Goal: Task Accomplishment & Management: Complete application form

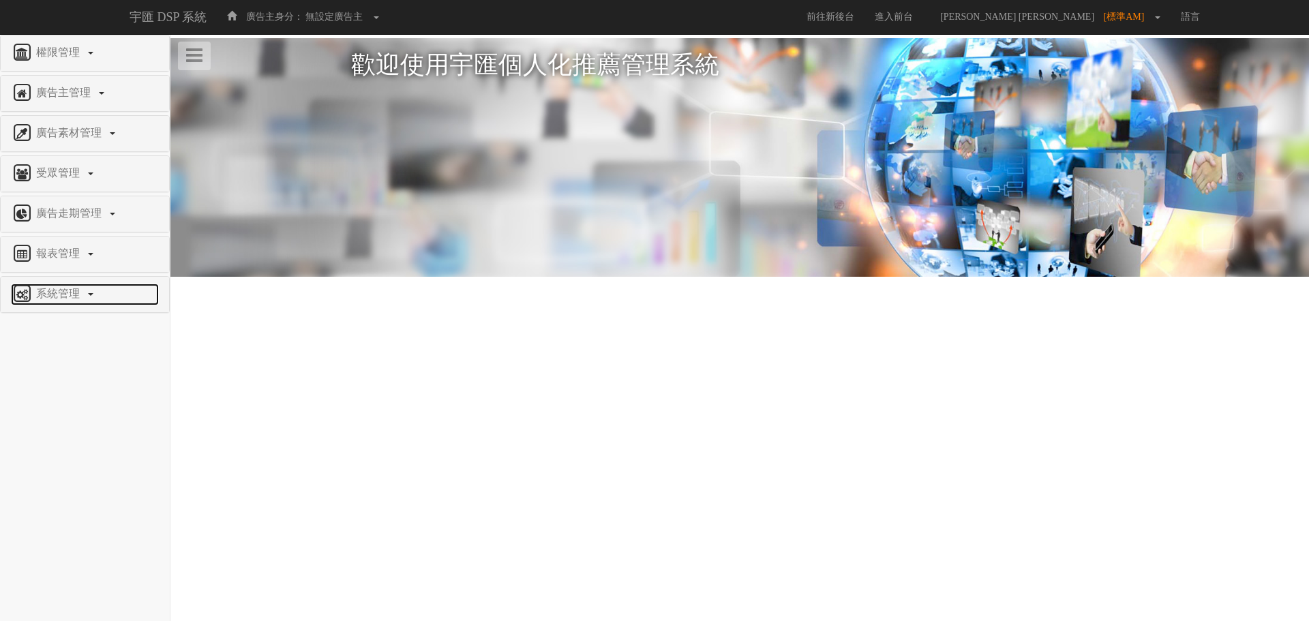
click at [70, 304] on link "系統管理" at bounding box center [85, 295] width 148 height 22
click at [80, 260] on link "報表管理" at bounding box center [85, 254] width 148 height 22
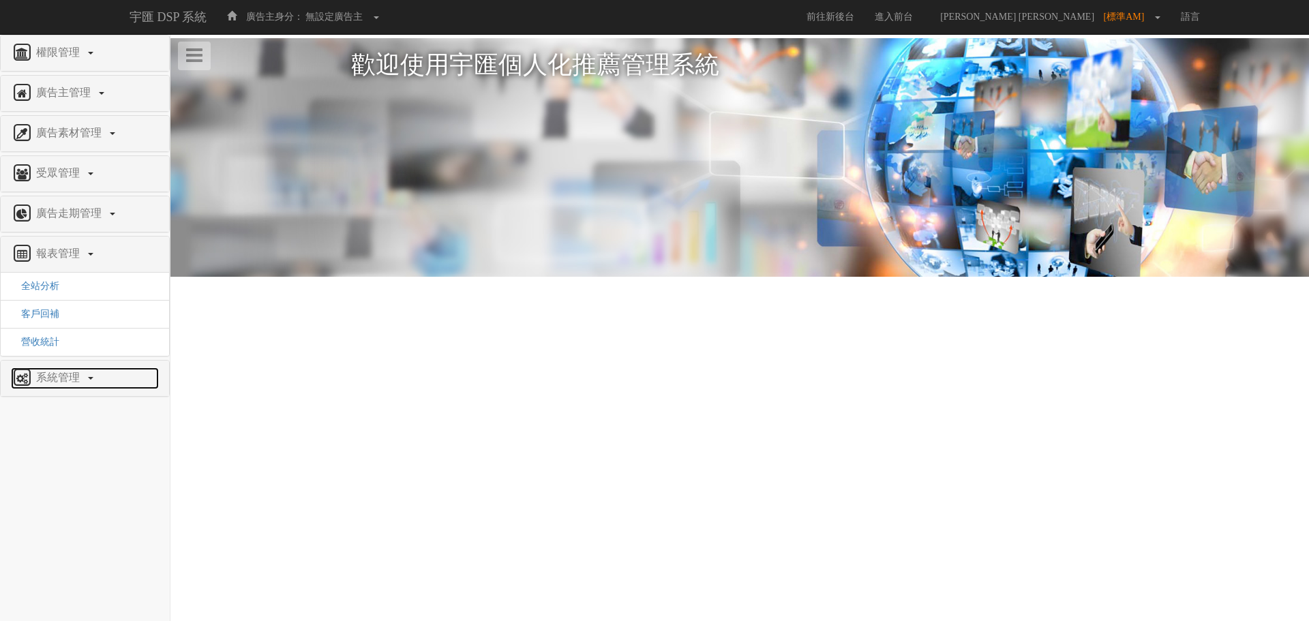
click at [81, 387] on link "系統管理" at bounding box center [85, 379] width 148 height 22
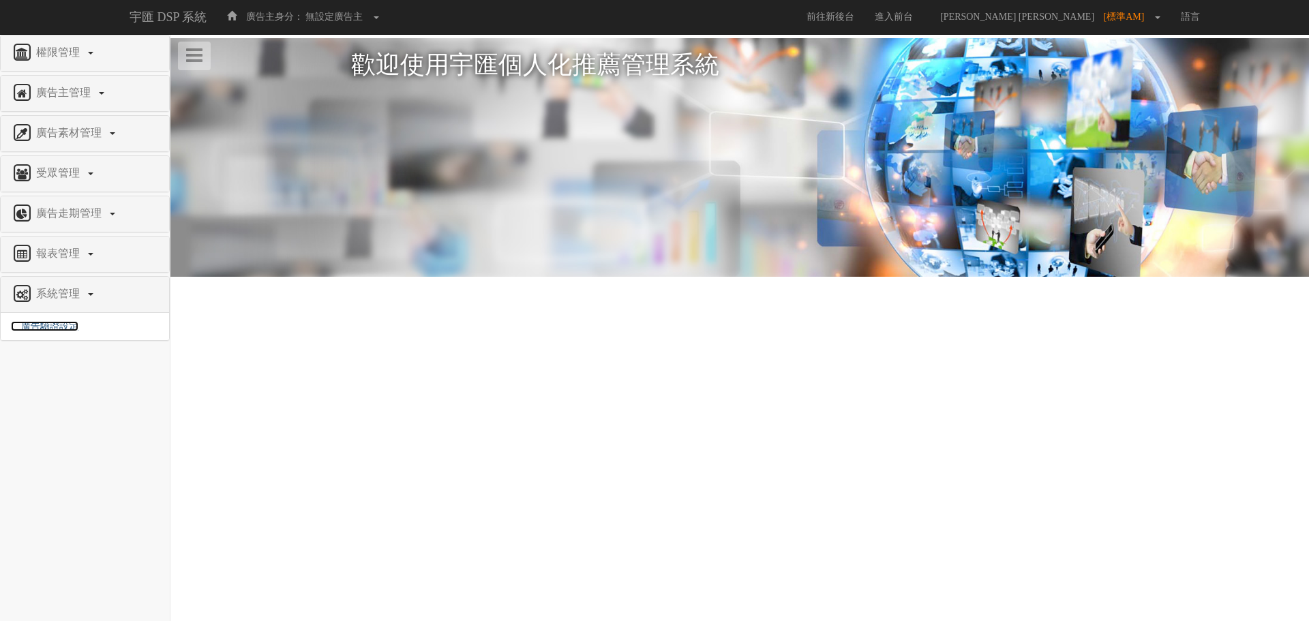
click at [75, 329] on span "廣告驗證設定" at bounding box center [45, 326] width 68 height 10
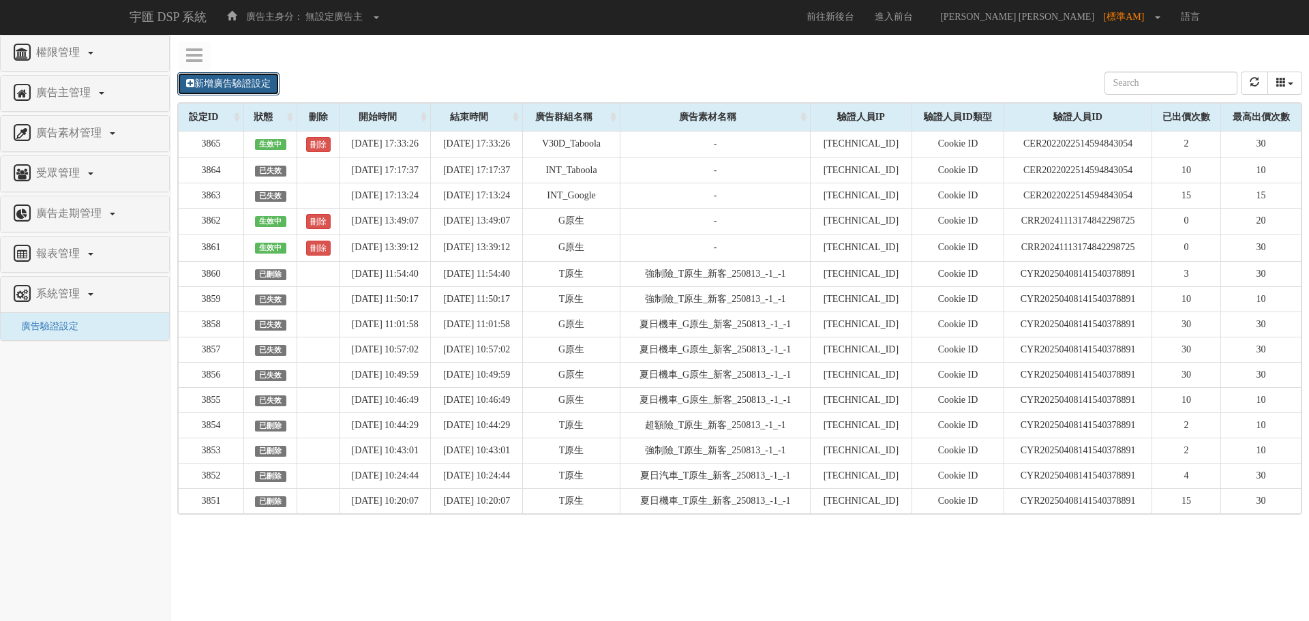
click at [244, 78] on link "新增廣告驗證設定" at bounding box center [228, 83] width 102 height 23
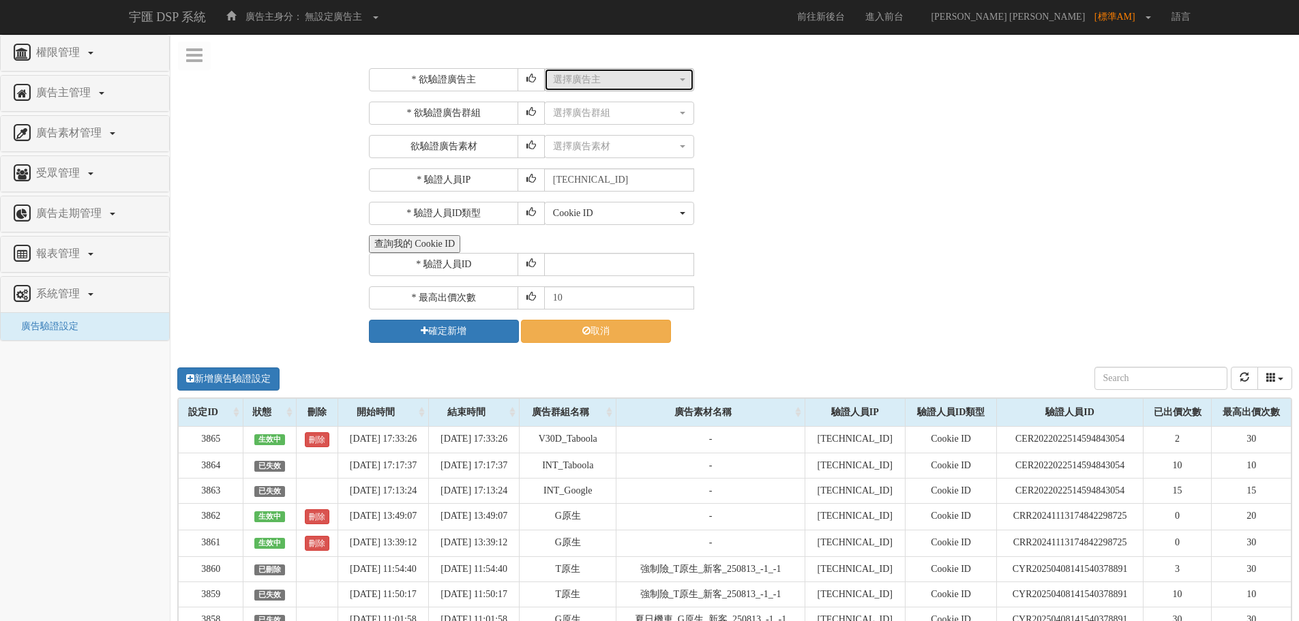
click at [642, 86] on div "選擇廣告主" at bounding box center [615, 80] width 124 height 14
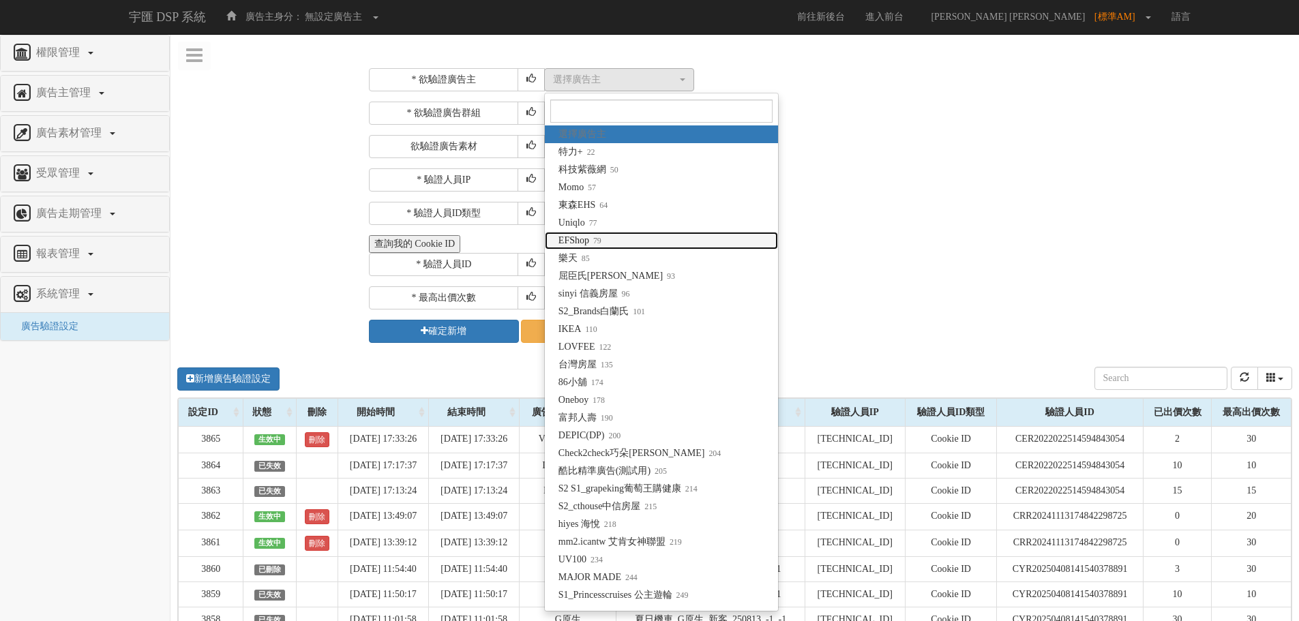
click at [632, 237] on link "EFShop 79" at bounding box center [661, 241] width 233 height 18
select select "79"
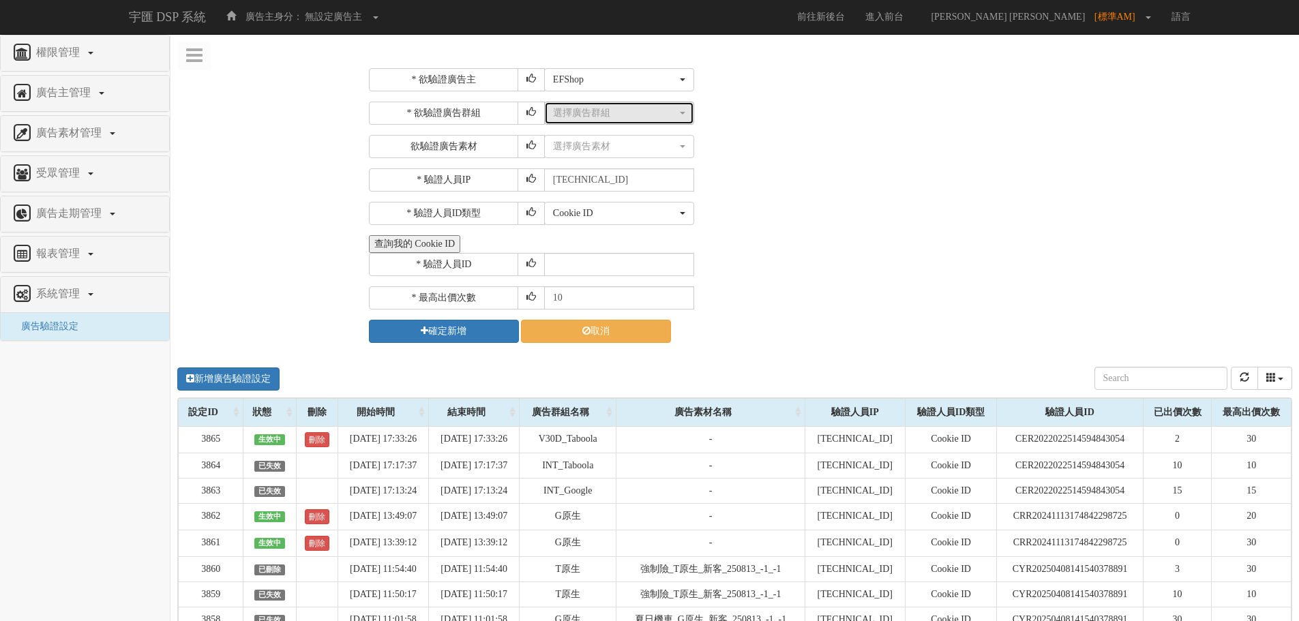
click at [631, 119] on div "選擇廣告群組" at bounding box center [615, 113] width 124 height 14
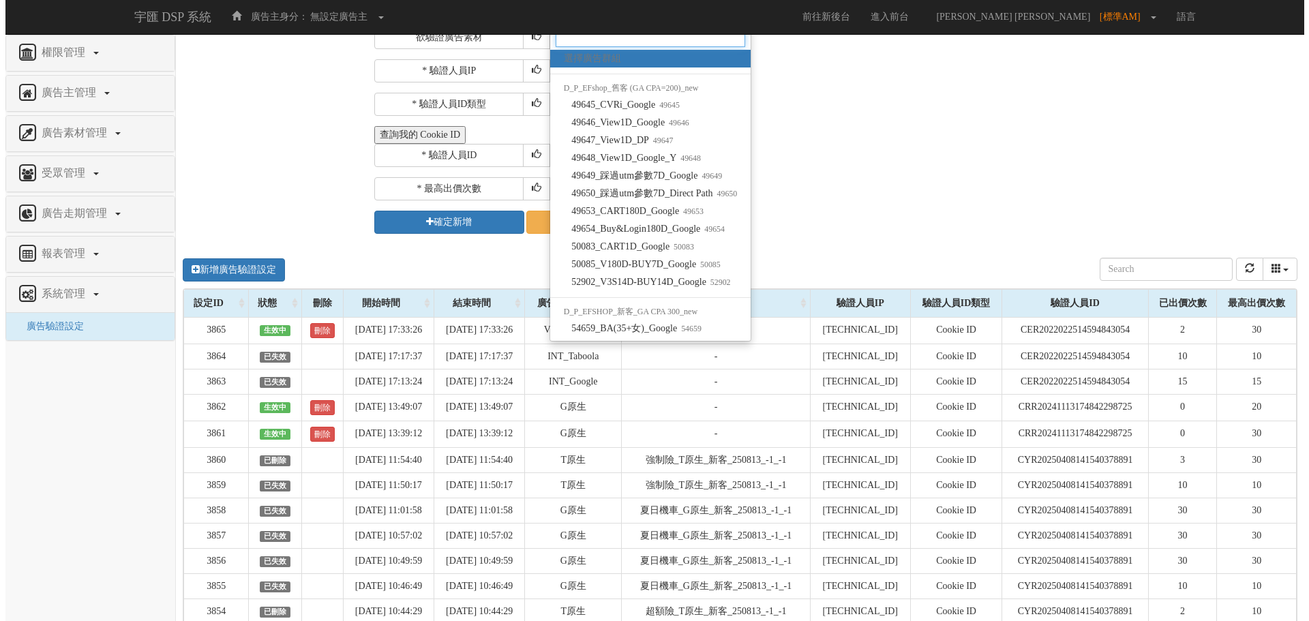
scroll to position [5, 0]
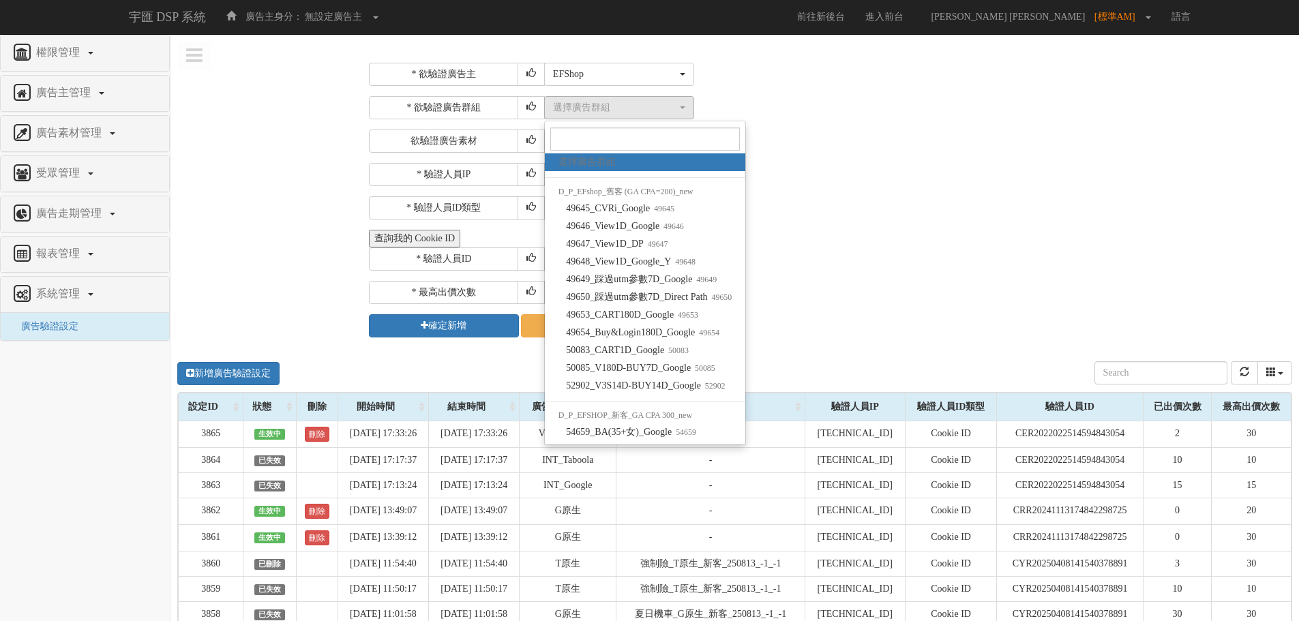
click at [809, 175] on div "* 驗證人員IP 211.72.129.170" at bounding box center [829, 174] width 920 height 23
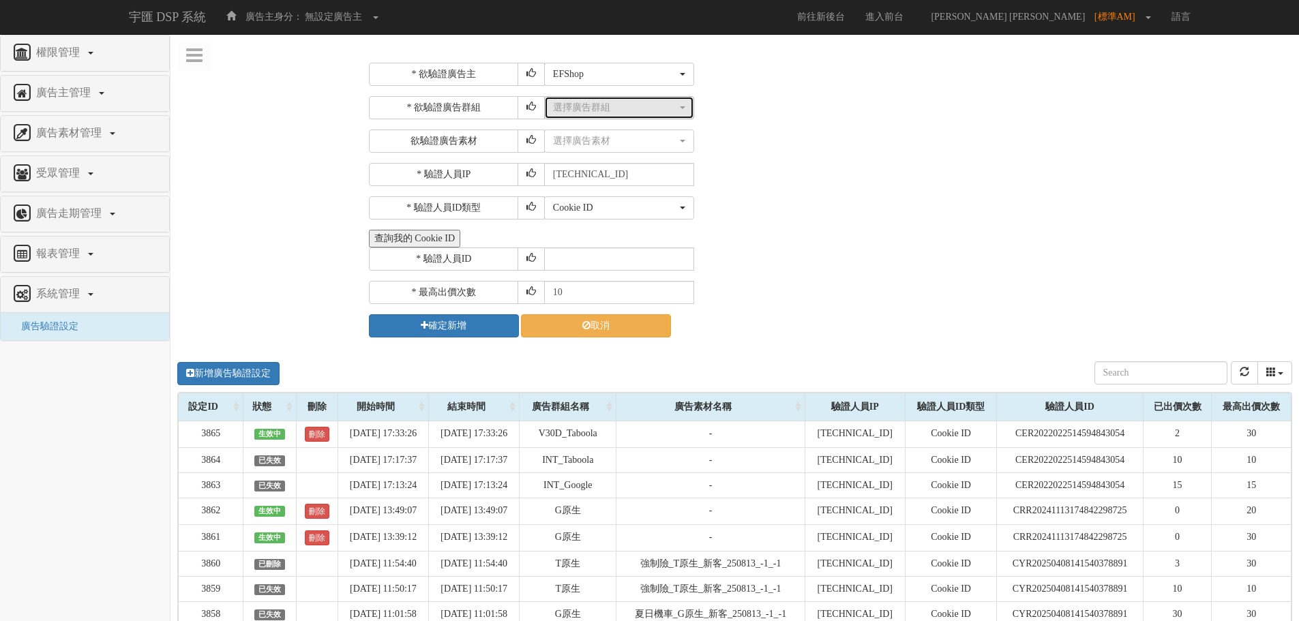
click at [639, 106] on div "選擇廣告群組" at bounding box center [615, 108] width 124 height 14
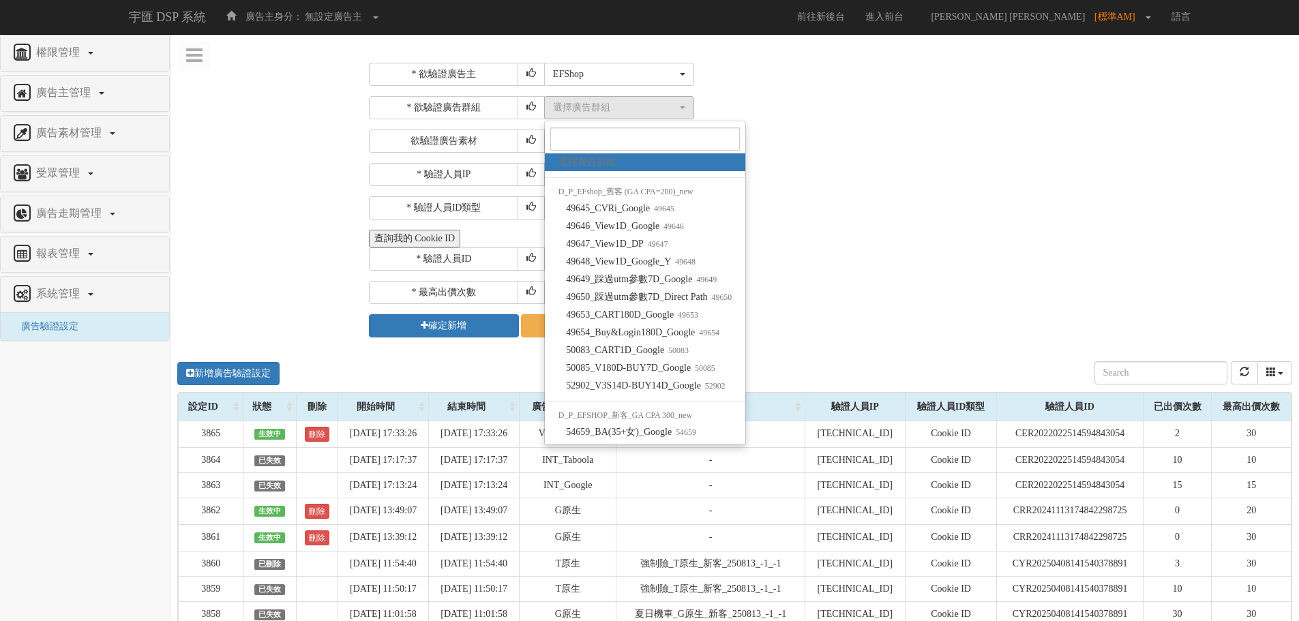
click at [760, 106] on div "選擇廣告群組 49645_CVRi_Google 49646_View1D_Google 49647_View1D_DP 49648_View1D_Googl…" at bounding box center [916, 107] width 745 height 23
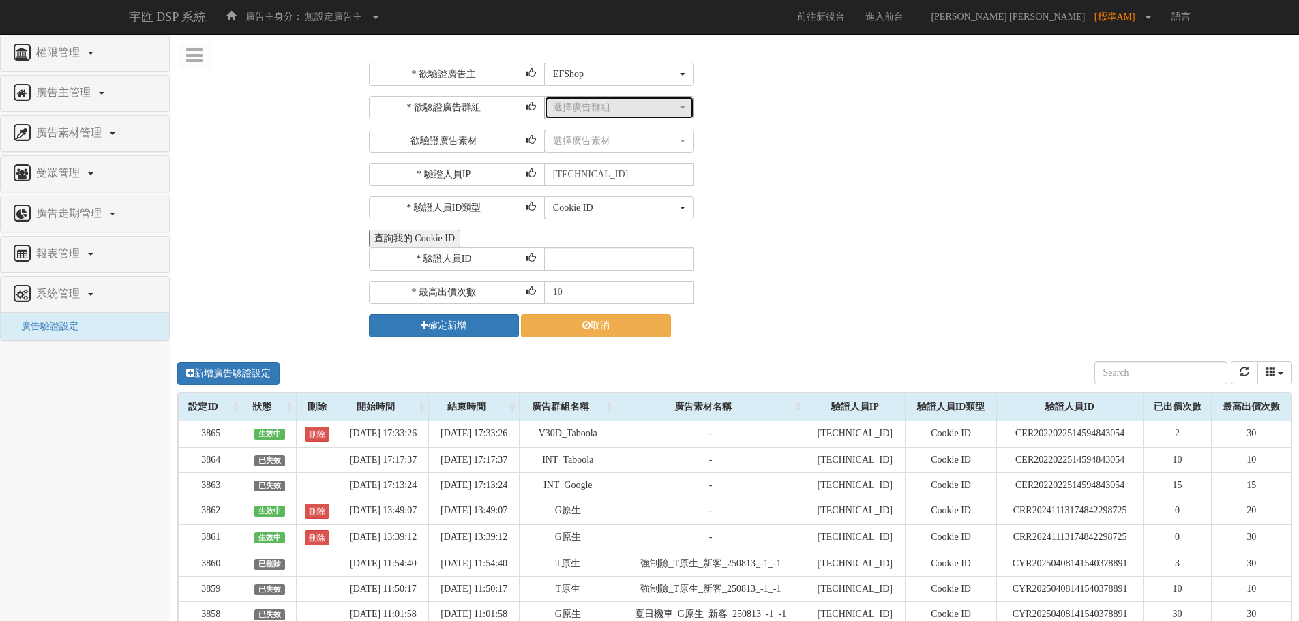
click at [636, 106] on div "選擇廣告群組" at bounding box center [615, 108] width 124 height 14
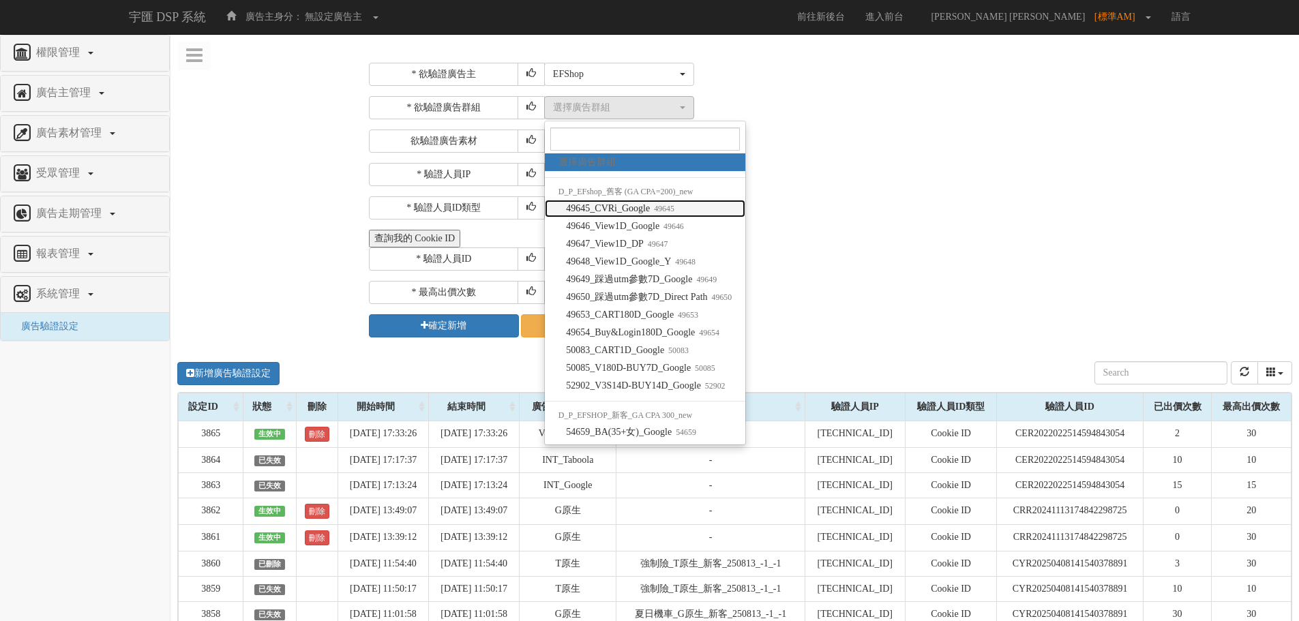
click at [640, 212] on span "49645_CVRi_Google 49645" at bounding box center [620, 209] width 108 height 14
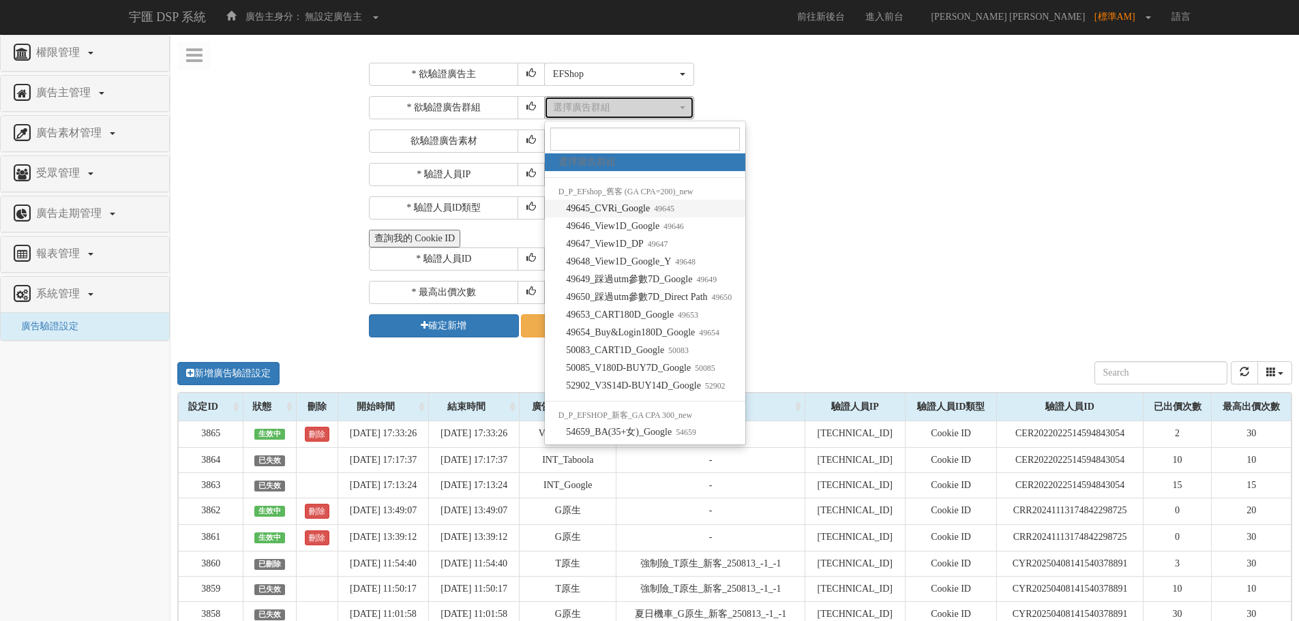
select select "49645"
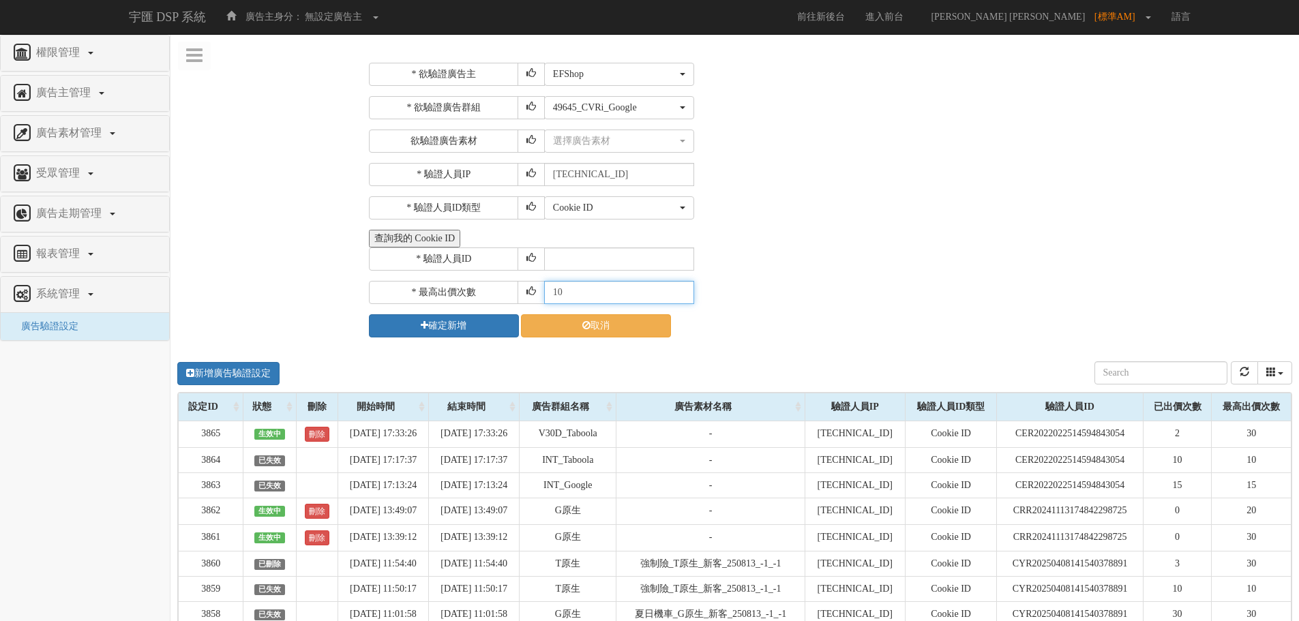
drag, startPoint x: 611, startPoint y: 296, endPoint x: 547, endPoint y: 295, distance: 64.1
click at [547, 295] on input "10" at bounding box center [619, 292] width 150 height 23
type input "30"
click at [550, 258] on input "text" at bounding box center [619, 259] width 150 height 23
type input "CRR20241113174842298725"
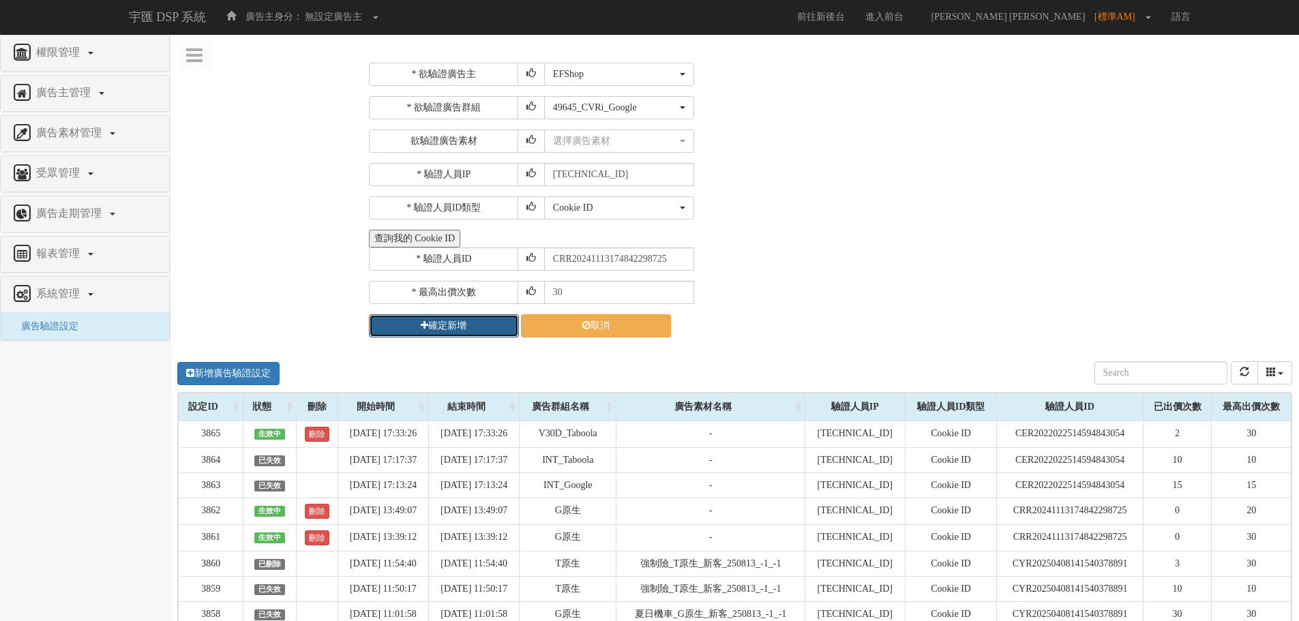
click at [470, 334] on button "確定新增" at bounding box center [444, 325] width 150 height 23
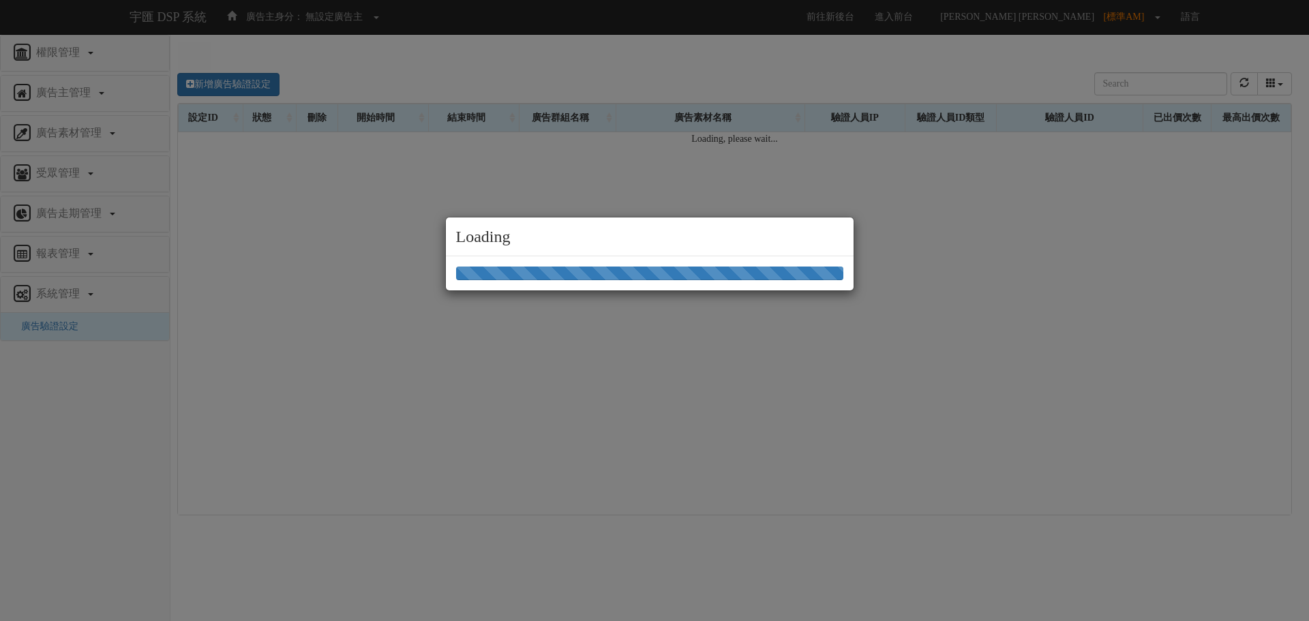
scroll to position [0, 0]
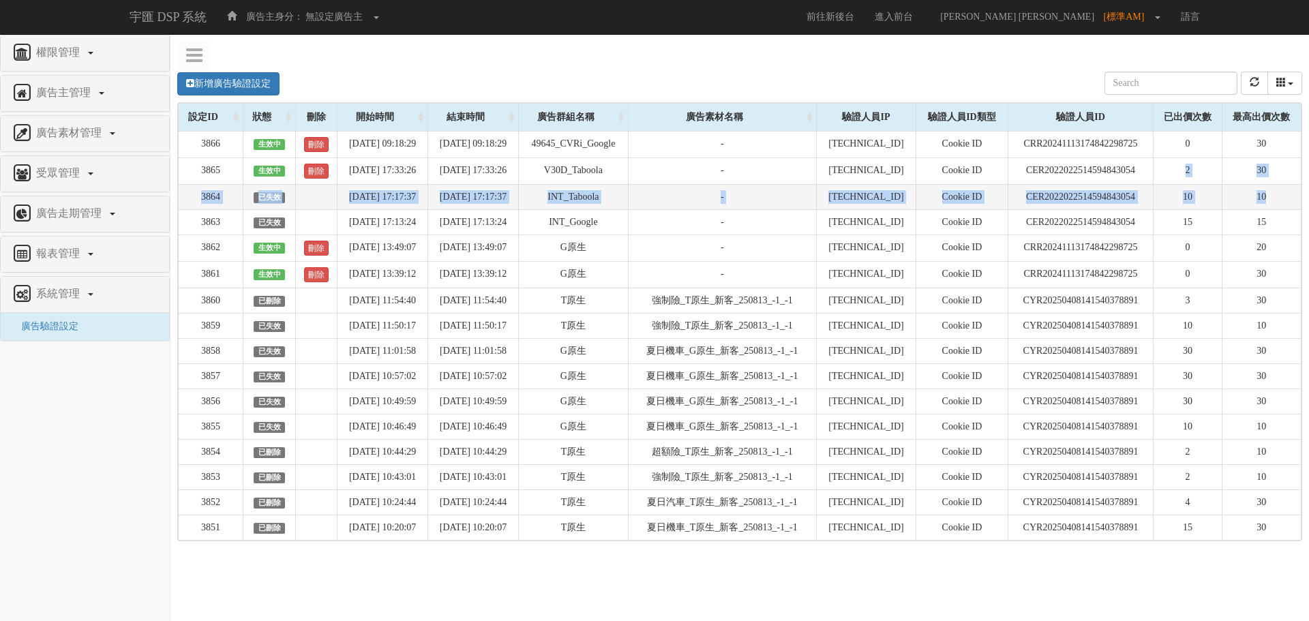
drag, startPoint x: 1161, startPoint y: 168, endPoint x: 1269, endPoint y: 188, distance: 110.1
click at [1269, 188] on tbody "3866 生效中 刪除 2025-08-15 09:18:29 2025-08-16 09:18:29 49645_CVRi_Google - 211.72.…" at bounding box center [740, 335] width 1123 height 409
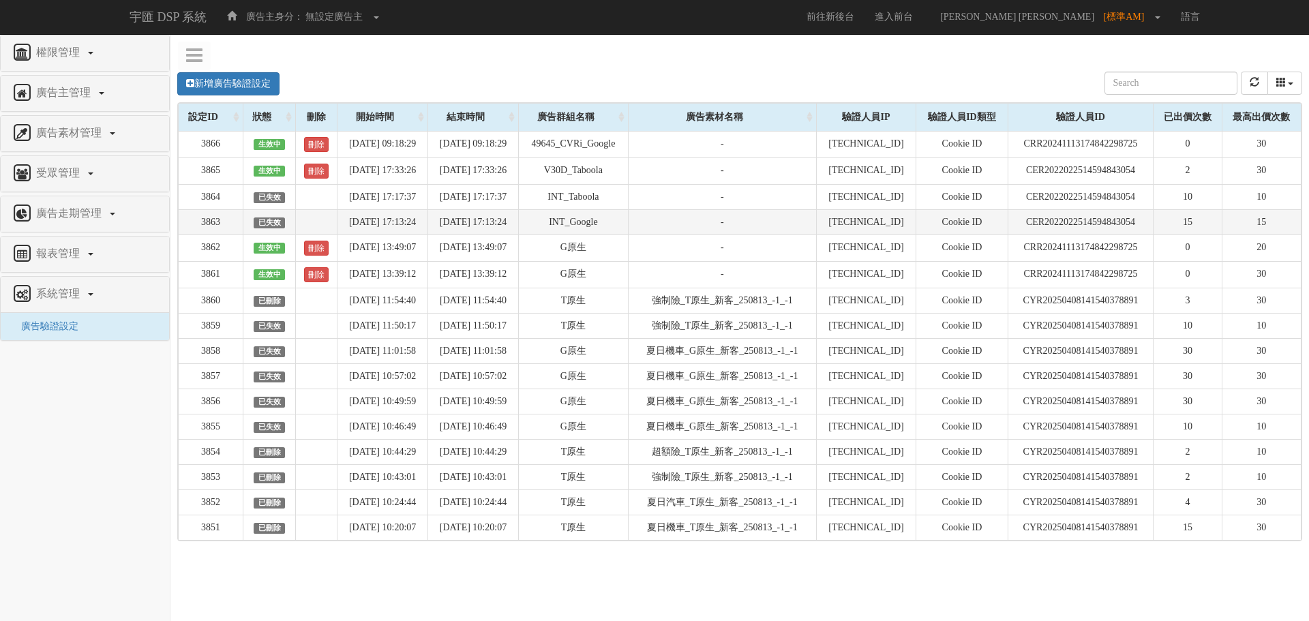
click at [1189, 223] on td "15" at bounding box center [1188, 221] width 68 height 25
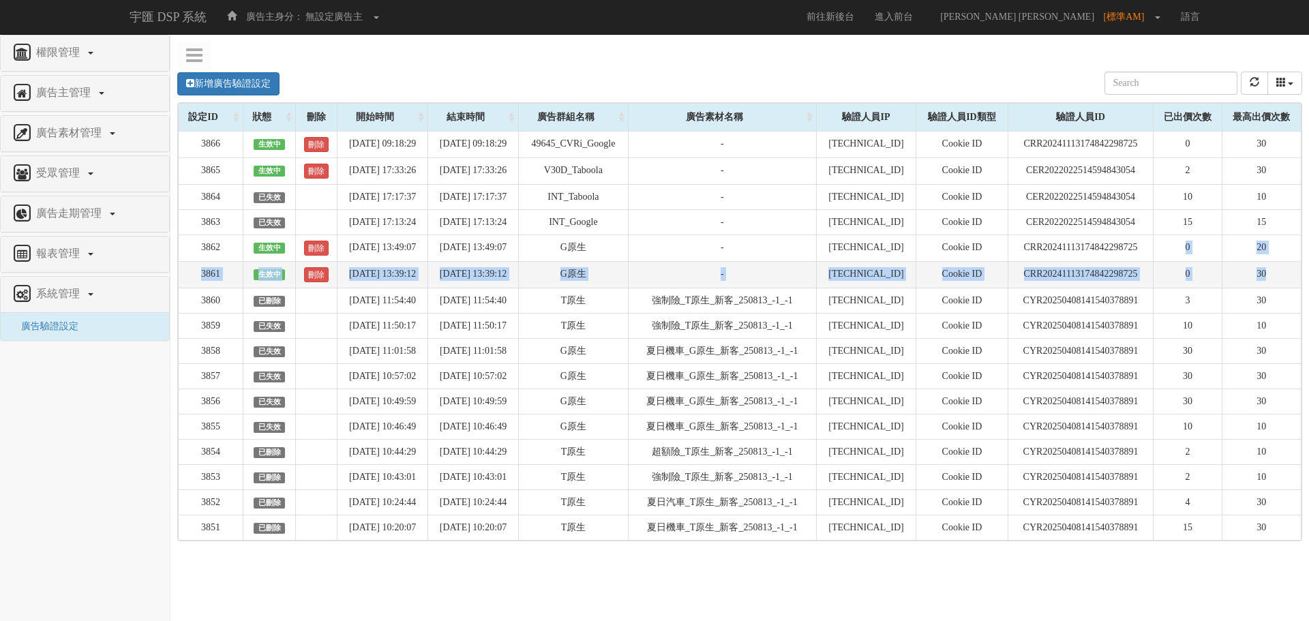
drag, startPoint x: 1182, startPoint y: 256, endPoint x: 1274, endPoint y: 287, distance: 97.7
click at [1274, 287] on tbody "3866 生效中 刪除 2025-08-15 09:18:29 2025-08-16 09:18:29 49645_CVRi_Google - 211.72.…" at bounding box center [740, 335] width 1123 height 409
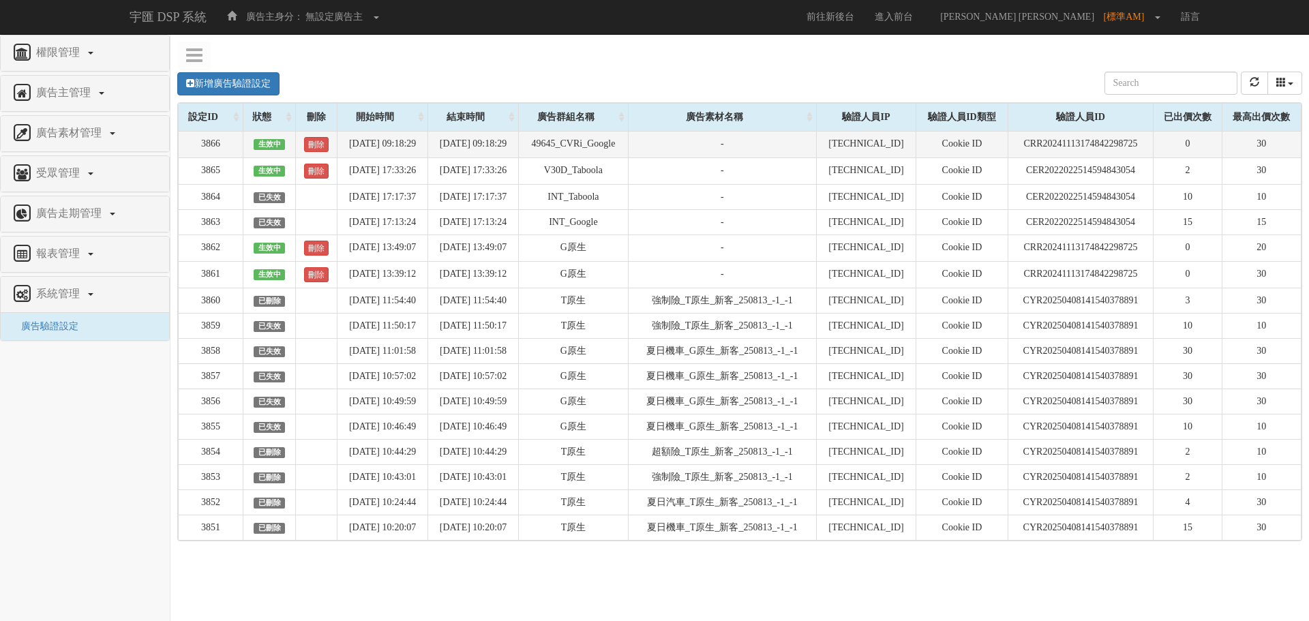
click at [792, 146] on td "-" at bounding box center [722, 144] width 188 height 27
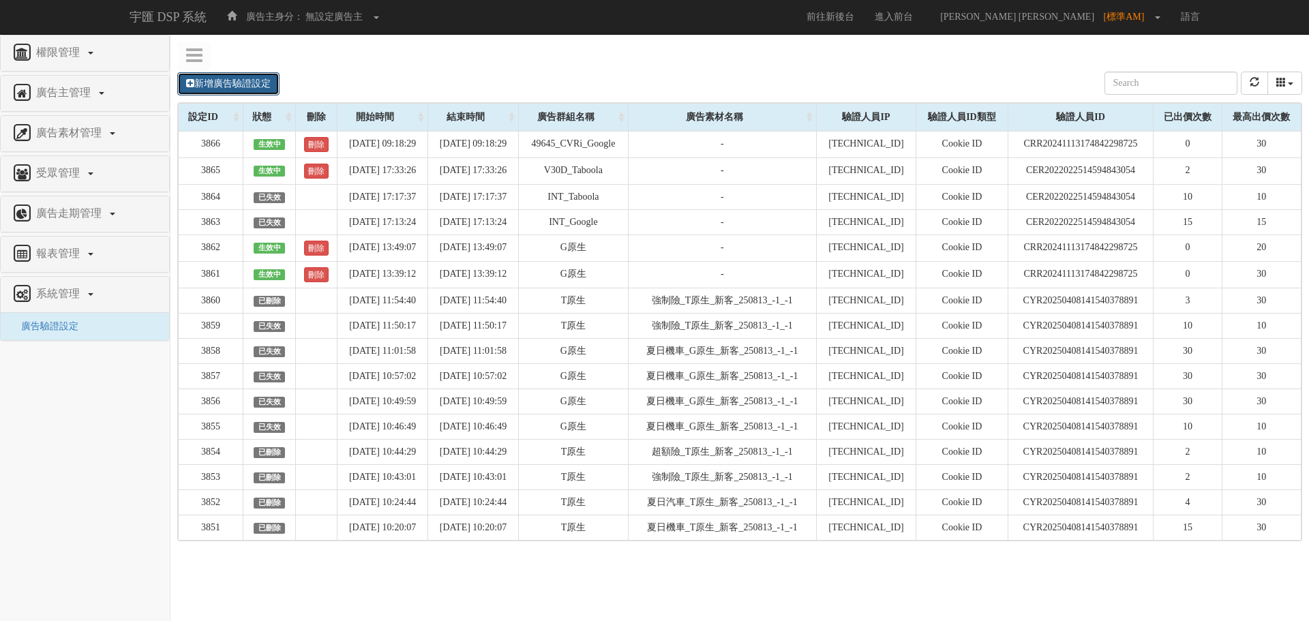
click at [248, 85] on link "新增廣告驗證設定" at bounding box center [228, 83] width 102 height 23
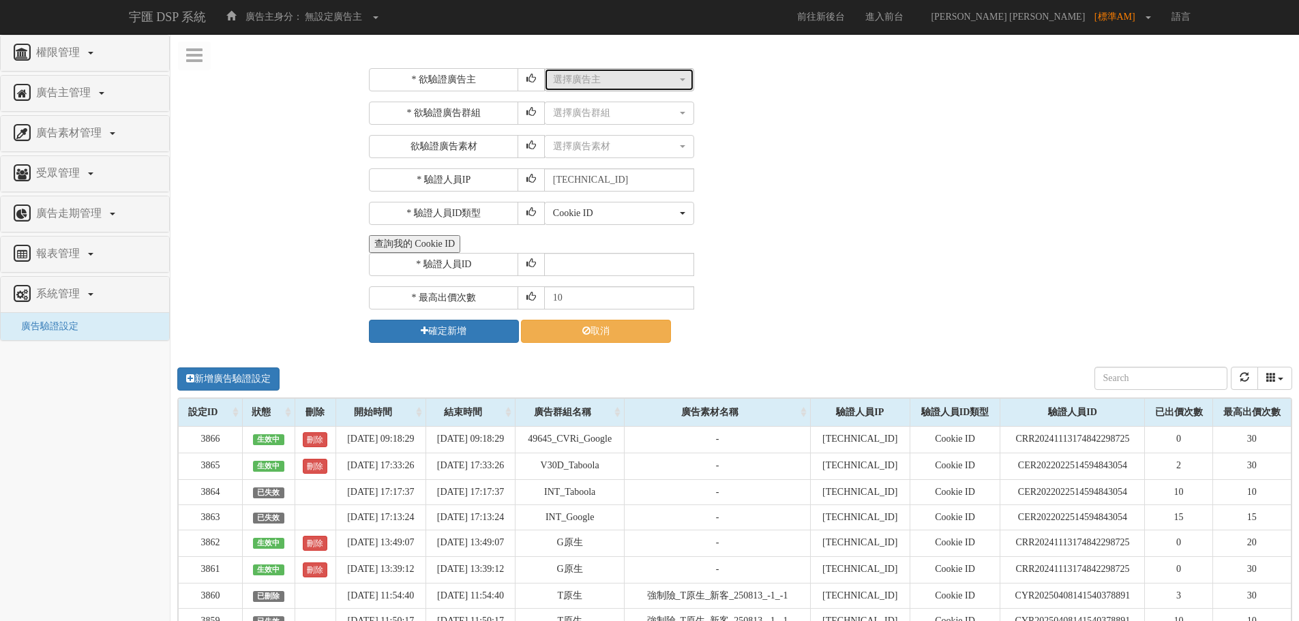
click at [593, 83] on div "選擇廣告主" at bounding box center [615, 80] width 124 height 14
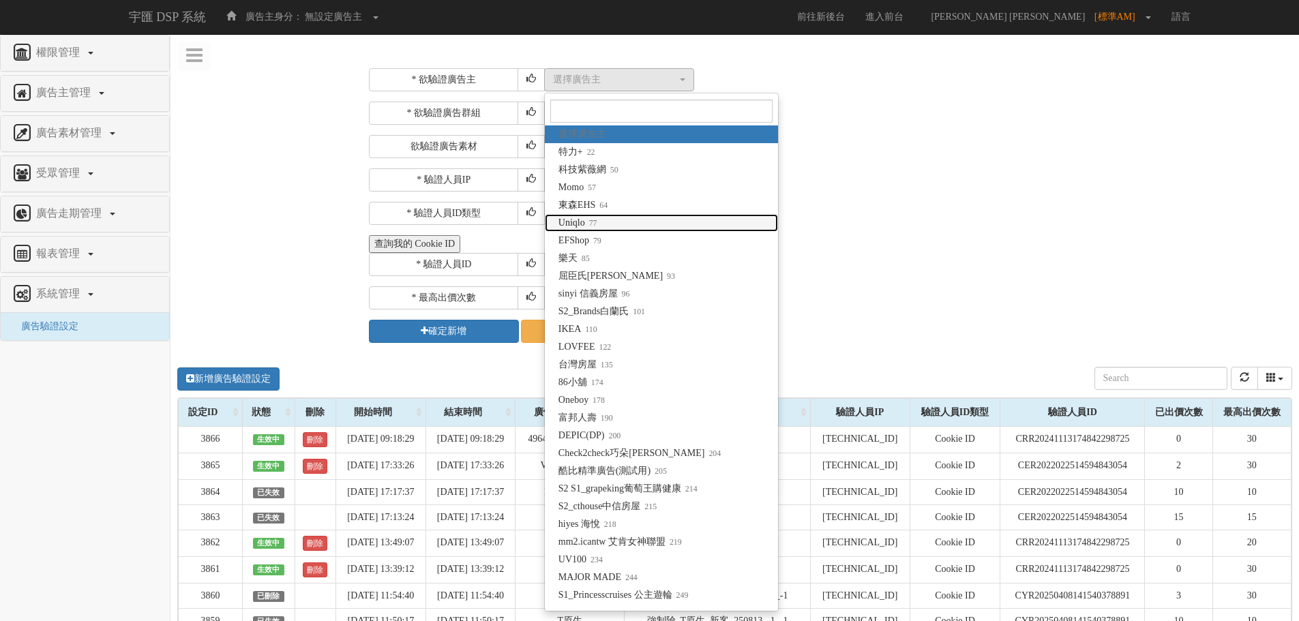
click at [655, 226] on link "Uniqlo 77" at bounding box center [661, 223] width 233 height 18
select select "77"
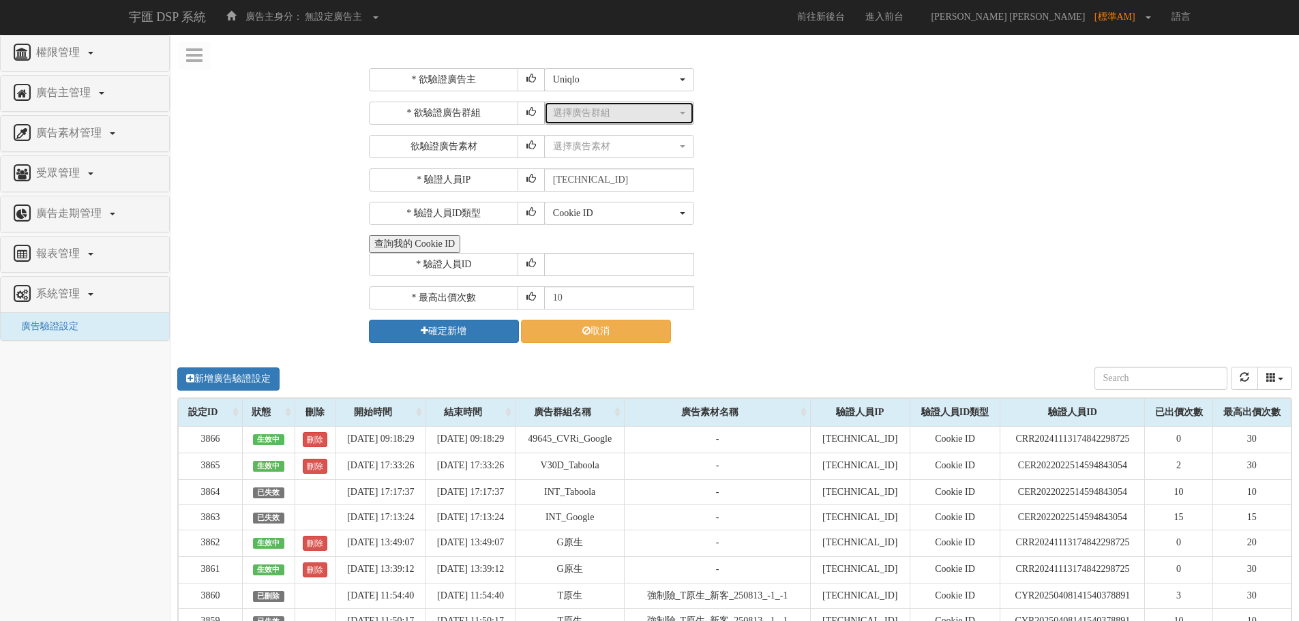
click at [641, 119] on div "選擇廣告群組" at bounding box center [615, 113] width 124 height 14
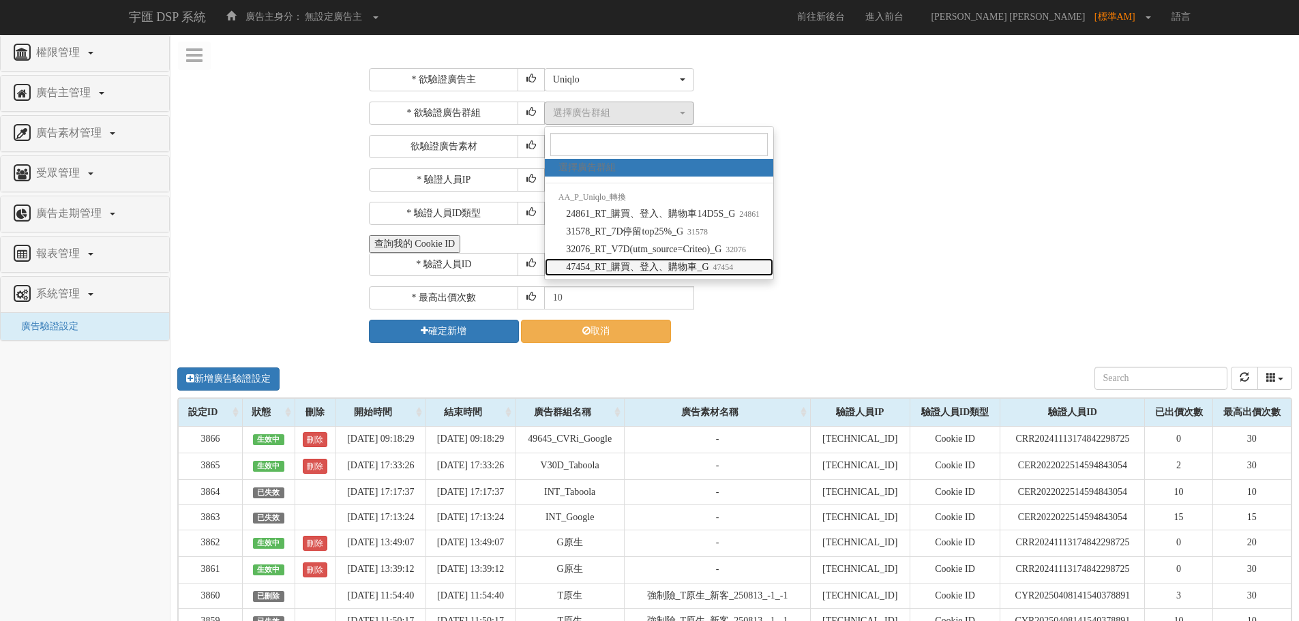
click at [654, 263] on span "47454_RT_購買、登入、購物車_G 47454" at bounding box center [649, 267] width 167 height 14
select select "47454"
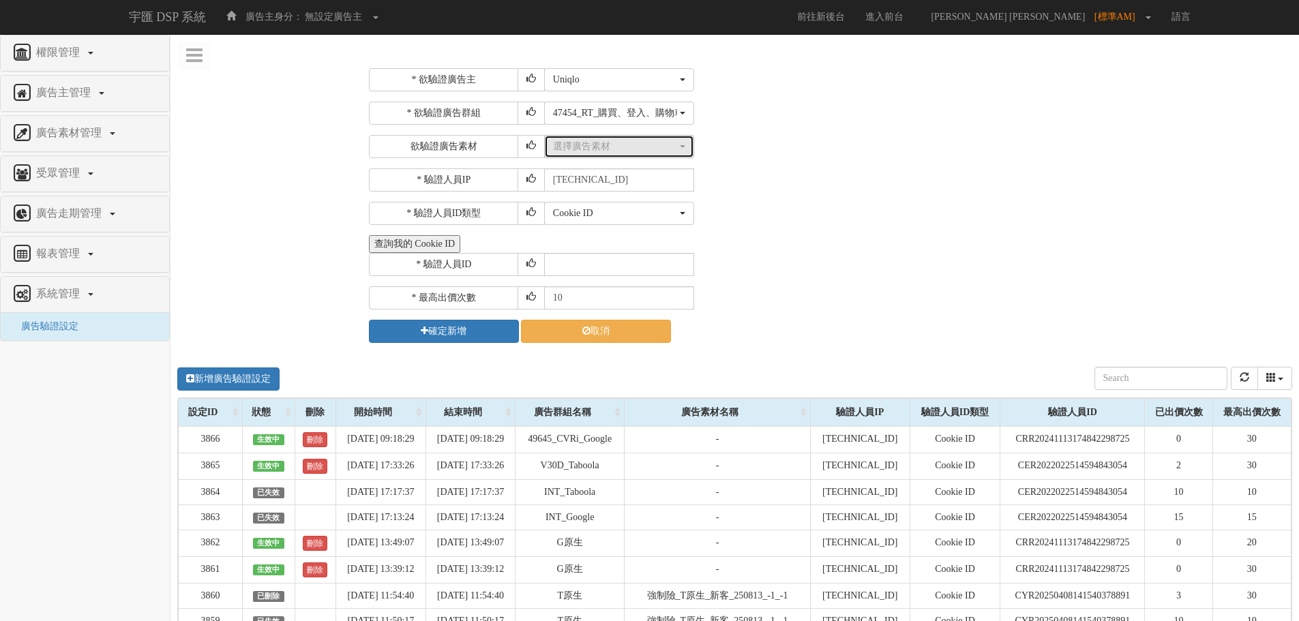
click at [644, 153] on button "選擇廣告素材" at bounding box center [619, 146] width 150 height 23
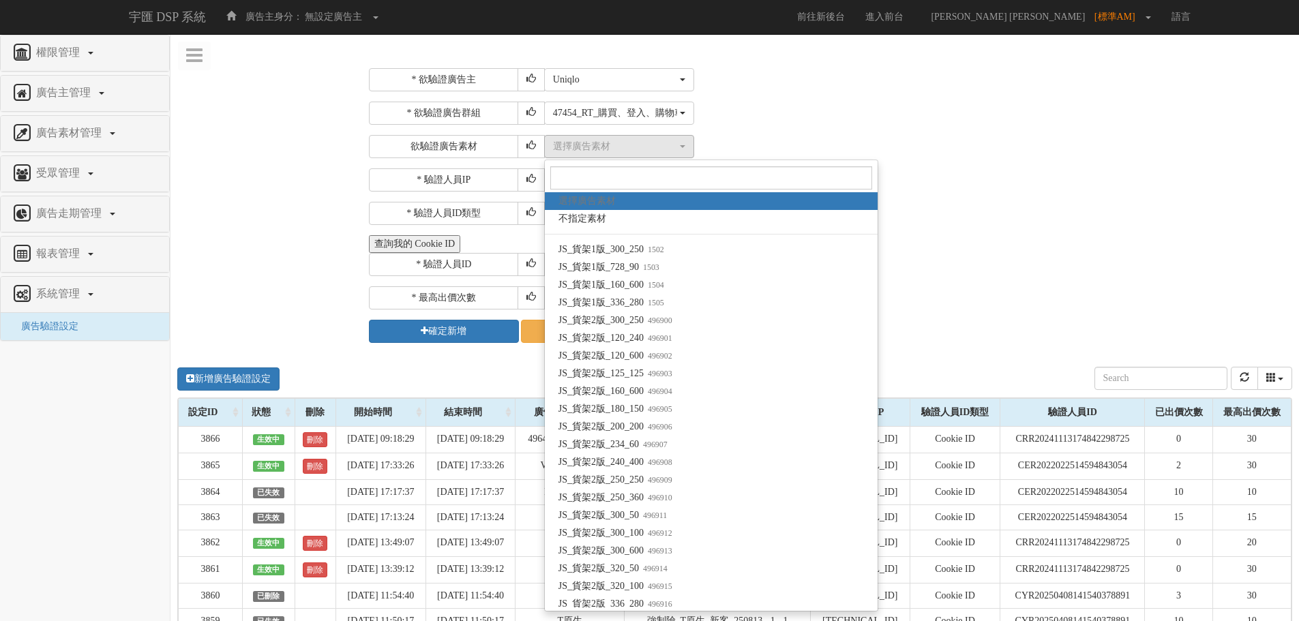
click at [954, 91] on div "選擇廣告主 特力+ 科技紫薇網 Momo 東森EHS Uniqlo EFShop 樂天 屈臣氏Watsons sinyi 信義房屋 S2_Brands白蘭氏 …" at bounding box center [916, 79] width 745 height 23
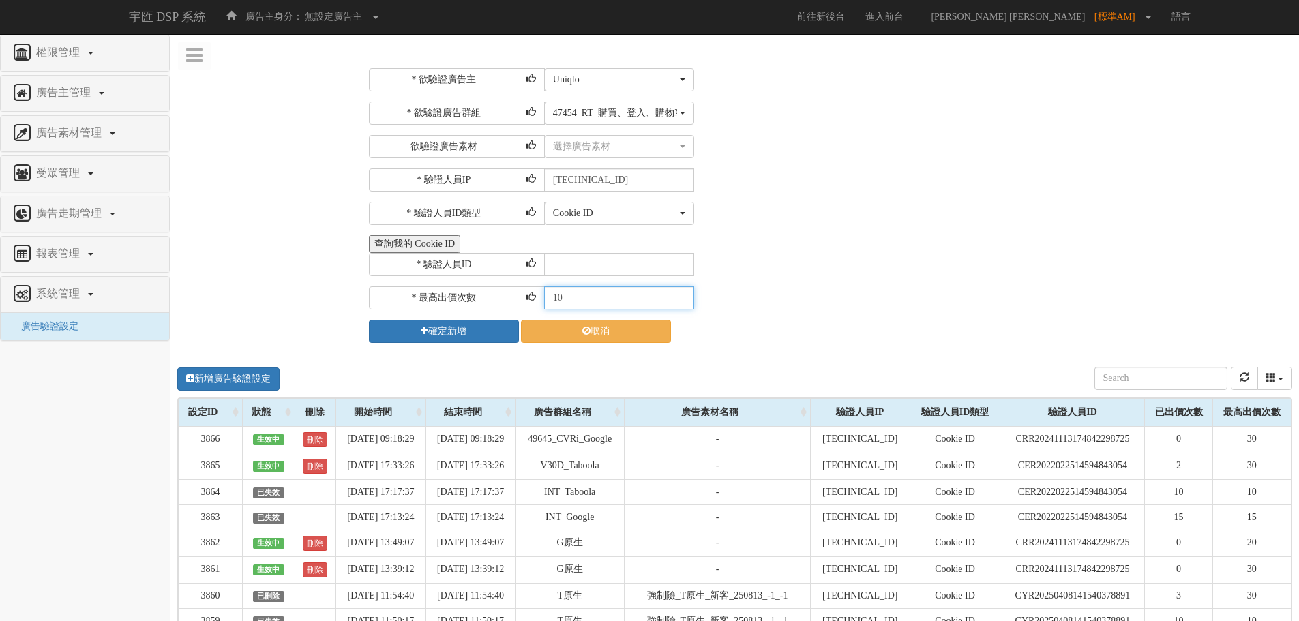
drag, startPoint x: 548, startPoint y: 301, endPoint x: 498, endPoint y: 301, distance: 49.8
click at [498, 301] on div "* 最高出價次數 10" at bounding box center [829, 297] width 920 height 23
type input "20"
click at [421, 250] on button "查詢我的 Cookie ID" at bounding box center [414, 244] width 91 height 18
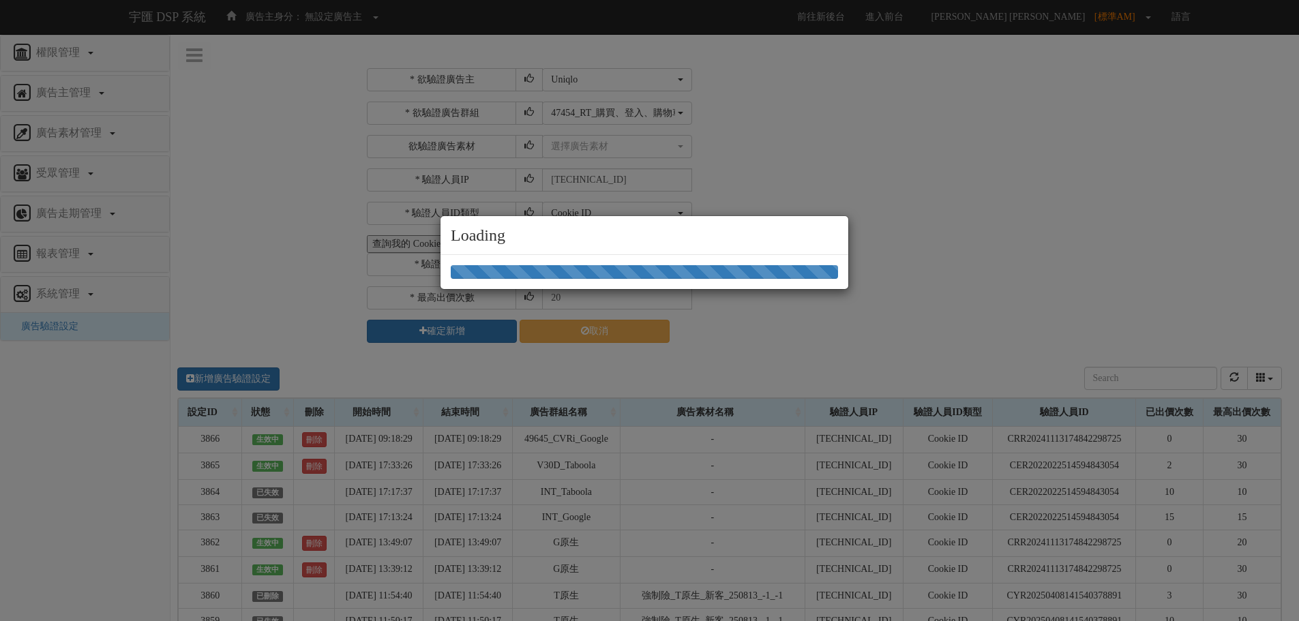
select select "77"
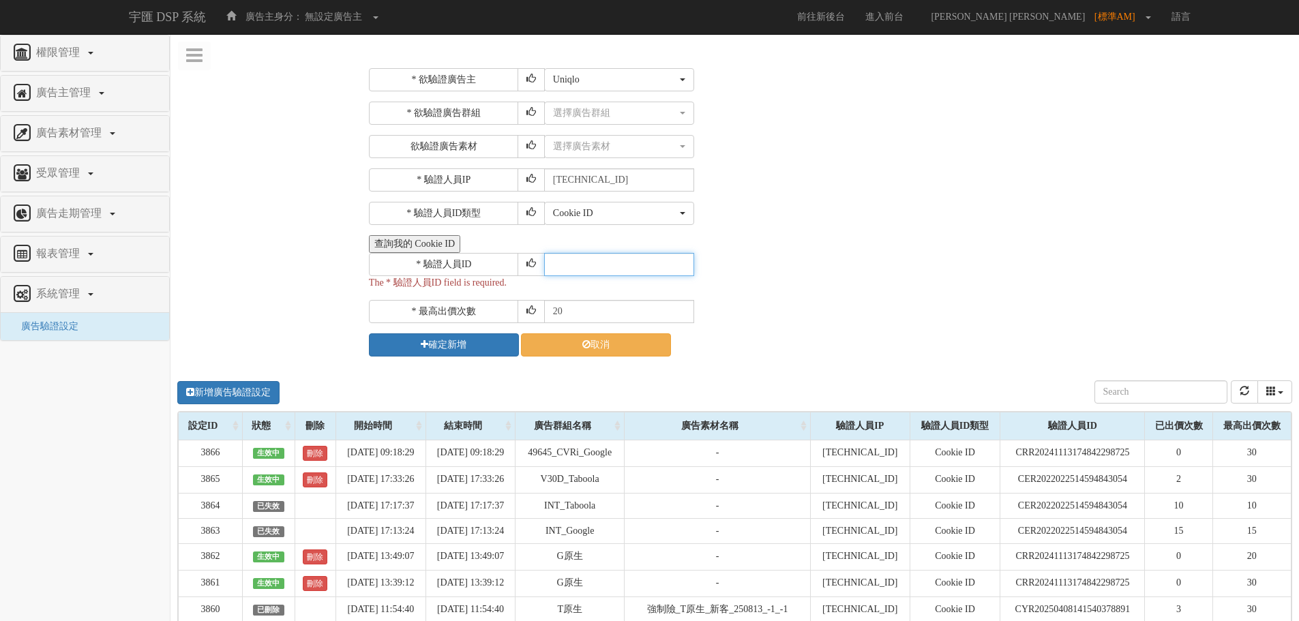
click at [555, 261] on input "text" at bounding box center [619, 264] width 150 height 23
paste input "CRR20241113174842298725"
type input "CRR20241113174842298725"
click at [455, 345] on button "確定新增" at bounding box center [444, 344] width 150 height 23
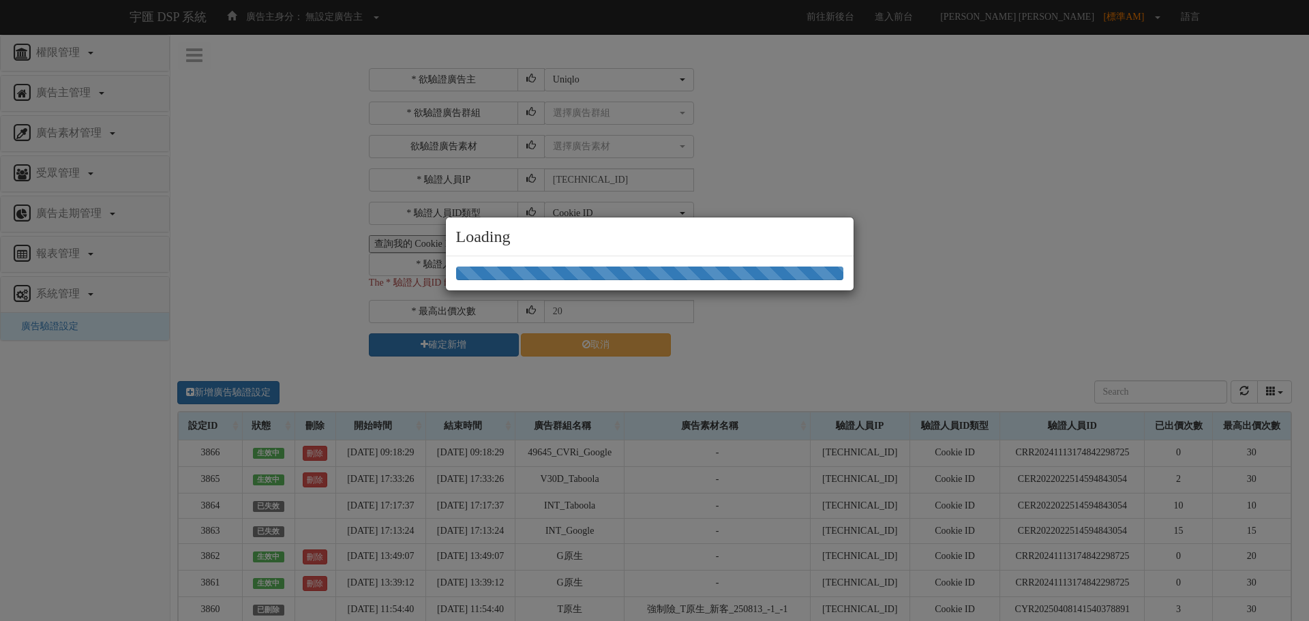
select select "77"
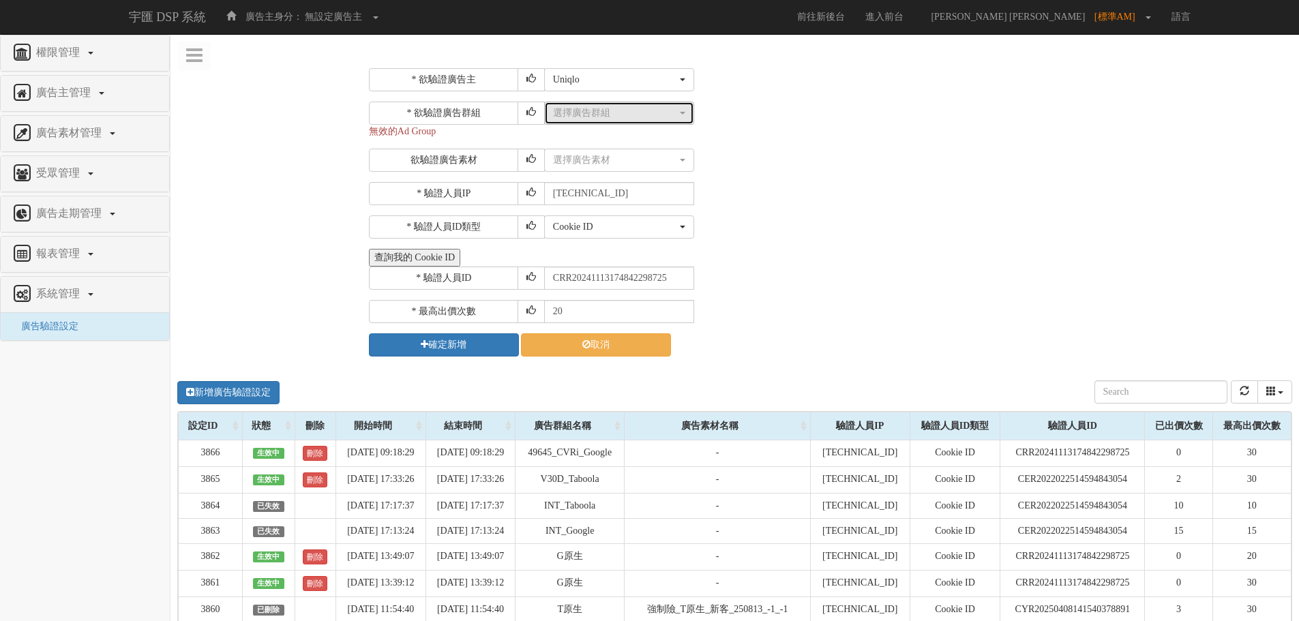
click at [623, 115] on div "選擇廣告群組" at bounding box center [615, 113] width 124 height 14
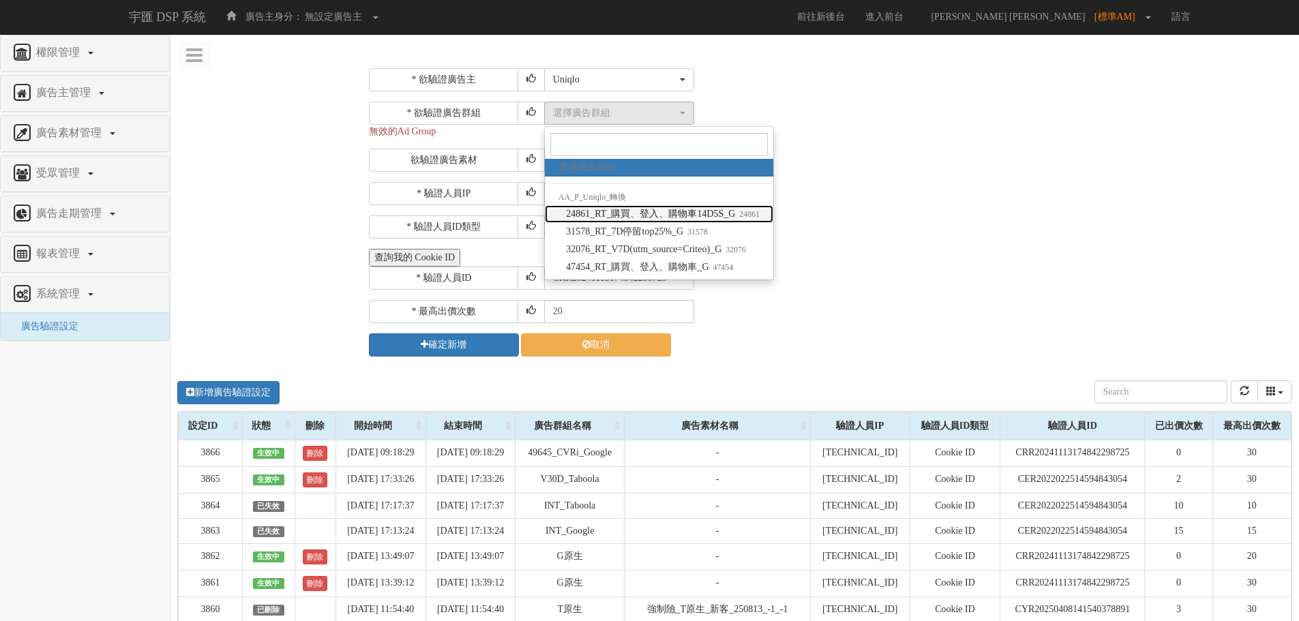
click at [615, 219] on span "24861_RT_購買、登入、購物車14D5S_G 24861" at bounding box center [663, 214] width 194 height 14
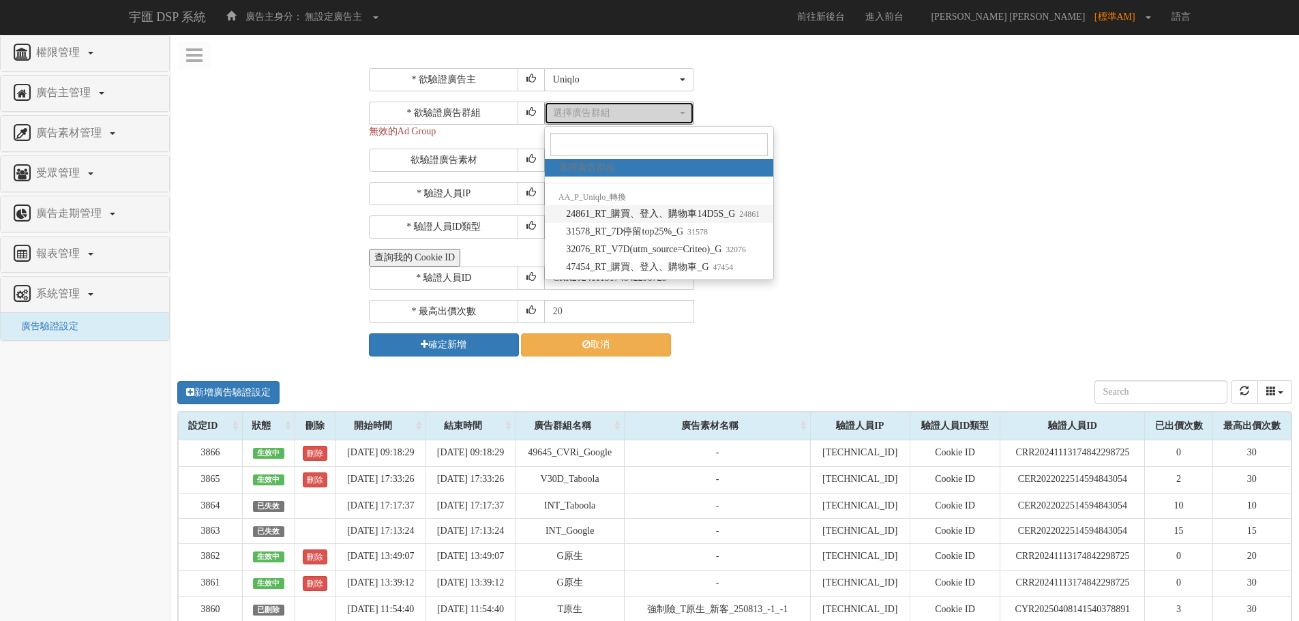
select select "24861"
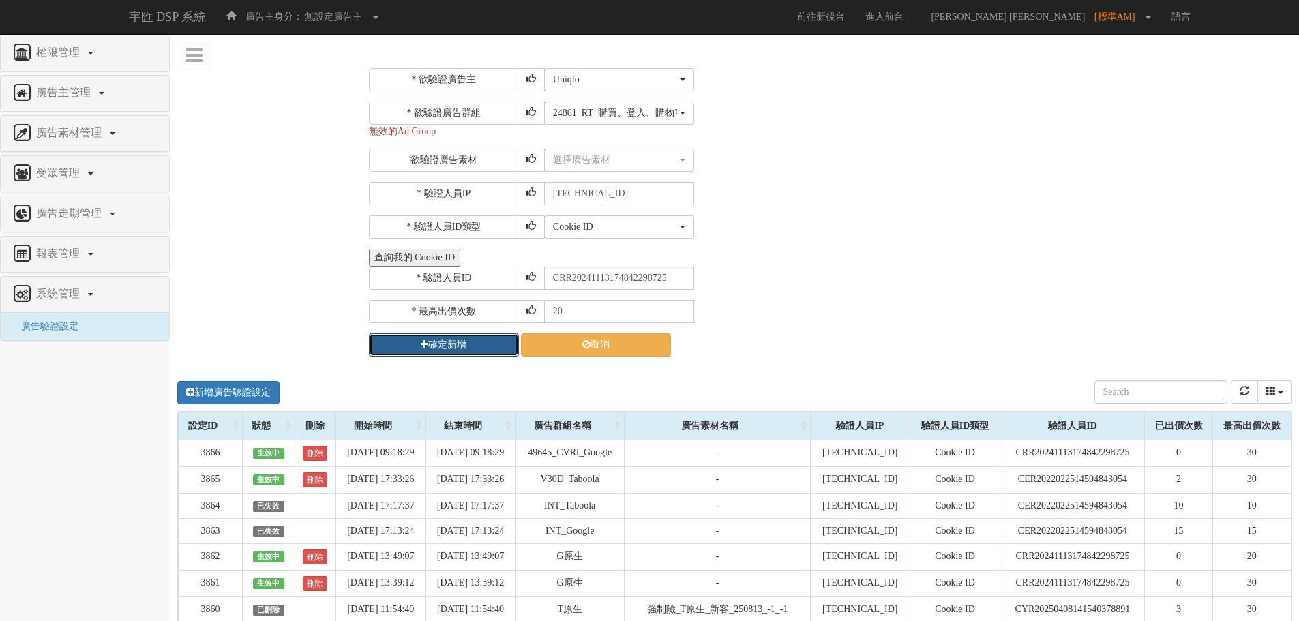
click at [467, 346] on button "確定新增" at bounding box center [444, 344] width 150 height 23
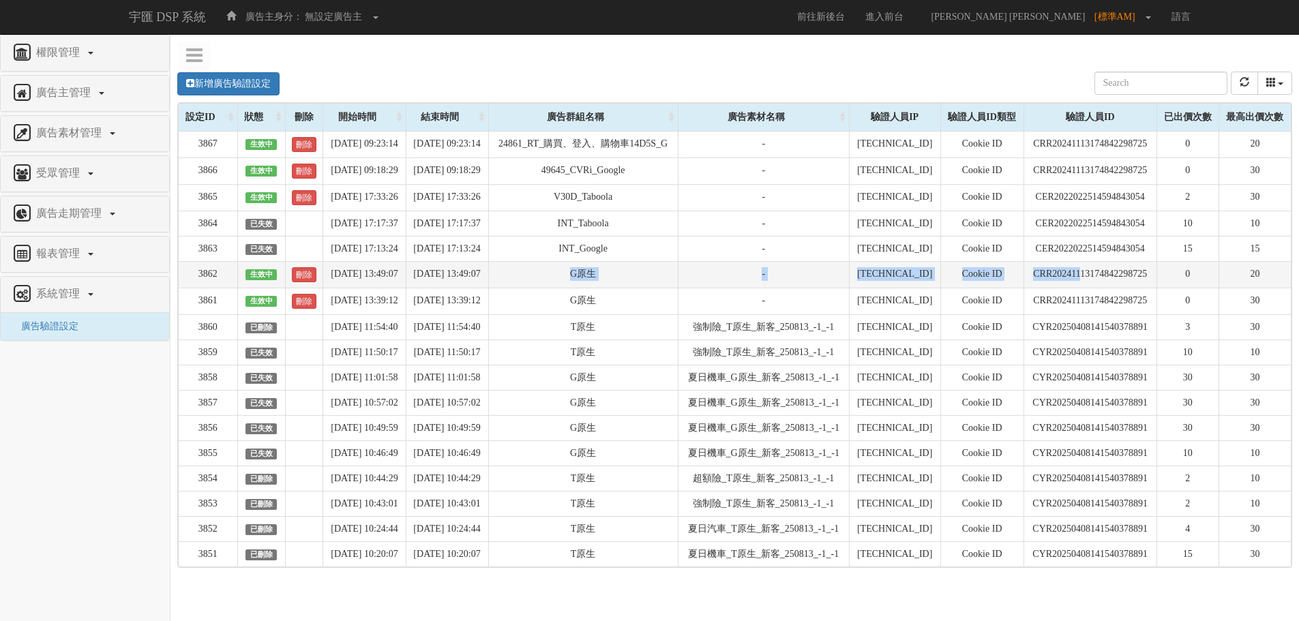
drag, startPoint x: 595, startPoint y: 339, endPoint x: 1077, endPoint y: 357, distance: 483.1
click at [1077, 288] on tr "3862 生效中 刪除 2025-08-14 13:49:07 2025-08-15 13:49:07 G原生 - 211.72.129.170 Cookie…" at bounding box center [735, 274] width 1113 height 27
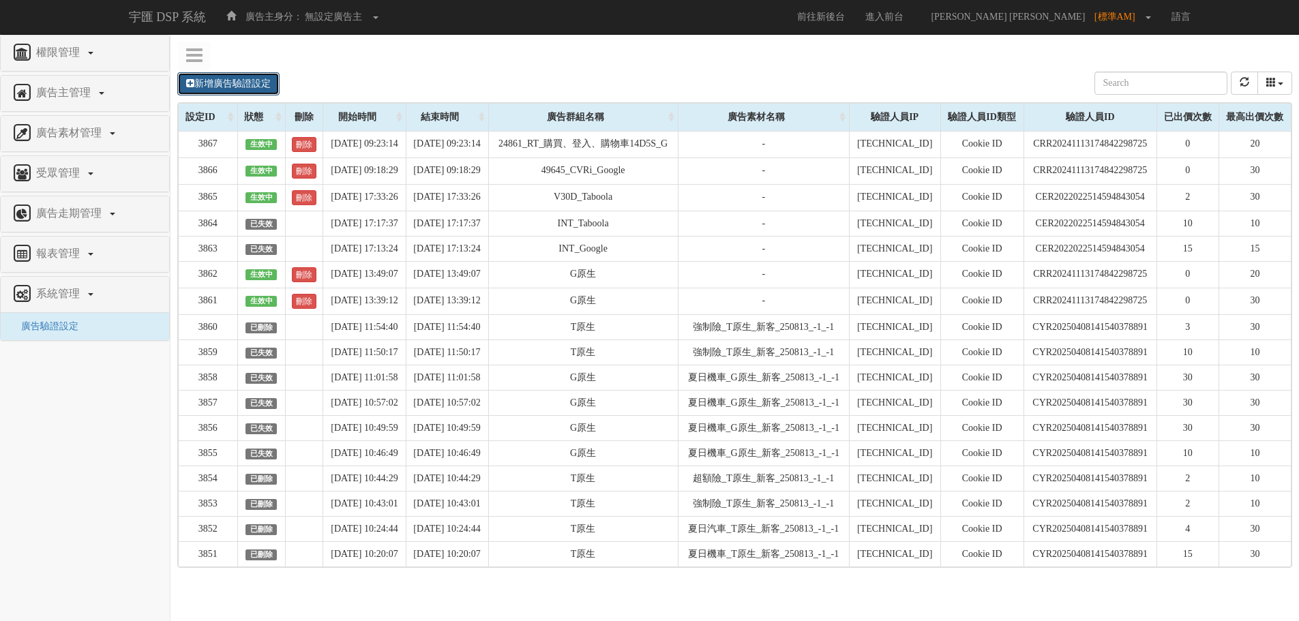
click at [251, 87] on link "新增廣告驗證設定" at bounding box center [228, 83] width 102 height 23
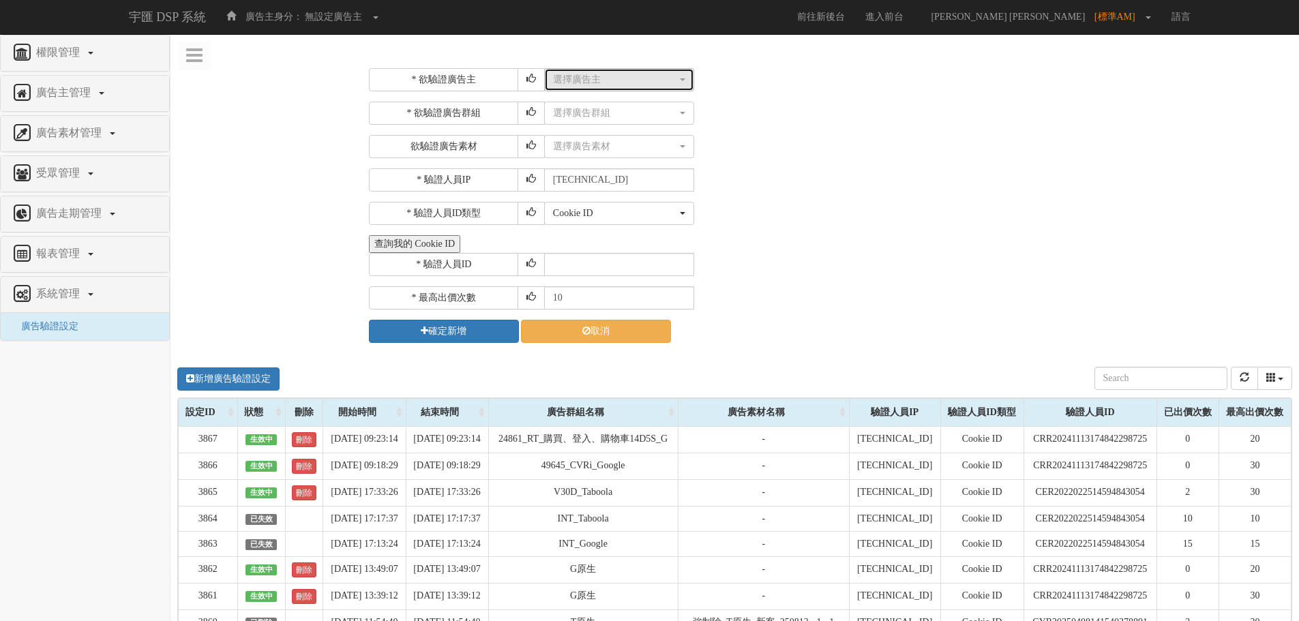
click at [606, 81] on div "選擇廣告主" at bounding box center [615, 80] width 124 height 14
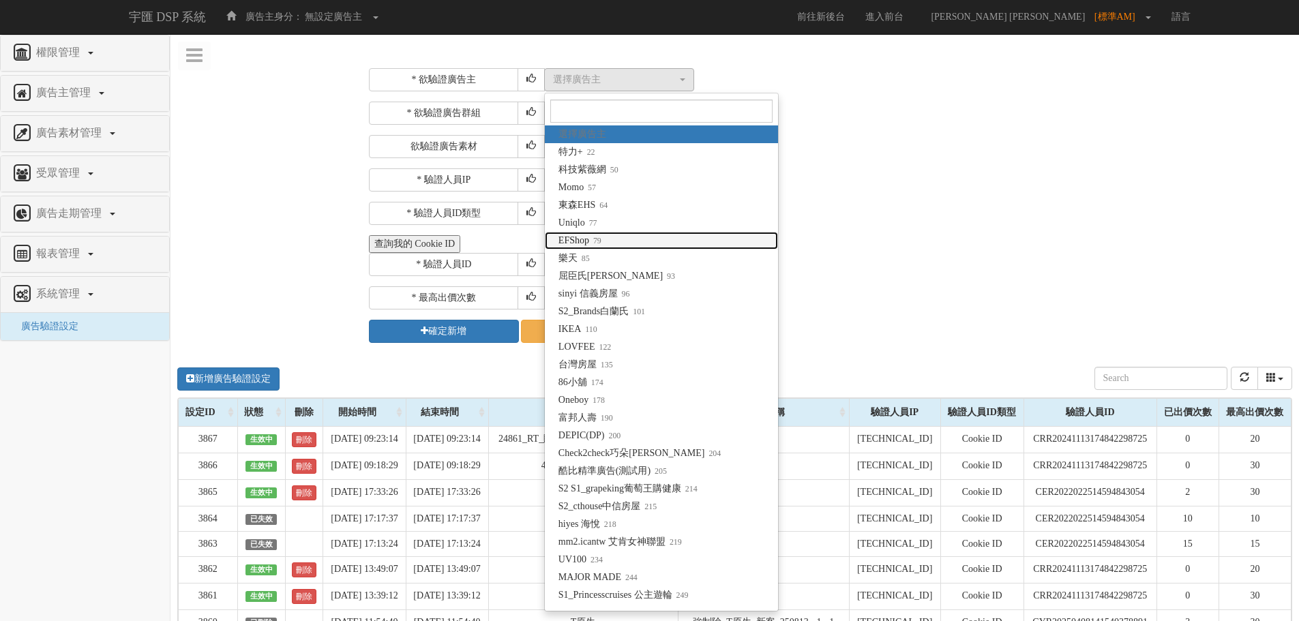
click at [599, 237] on small "79" at bounding box center [595, 241] width 12 height 10
select select "79"
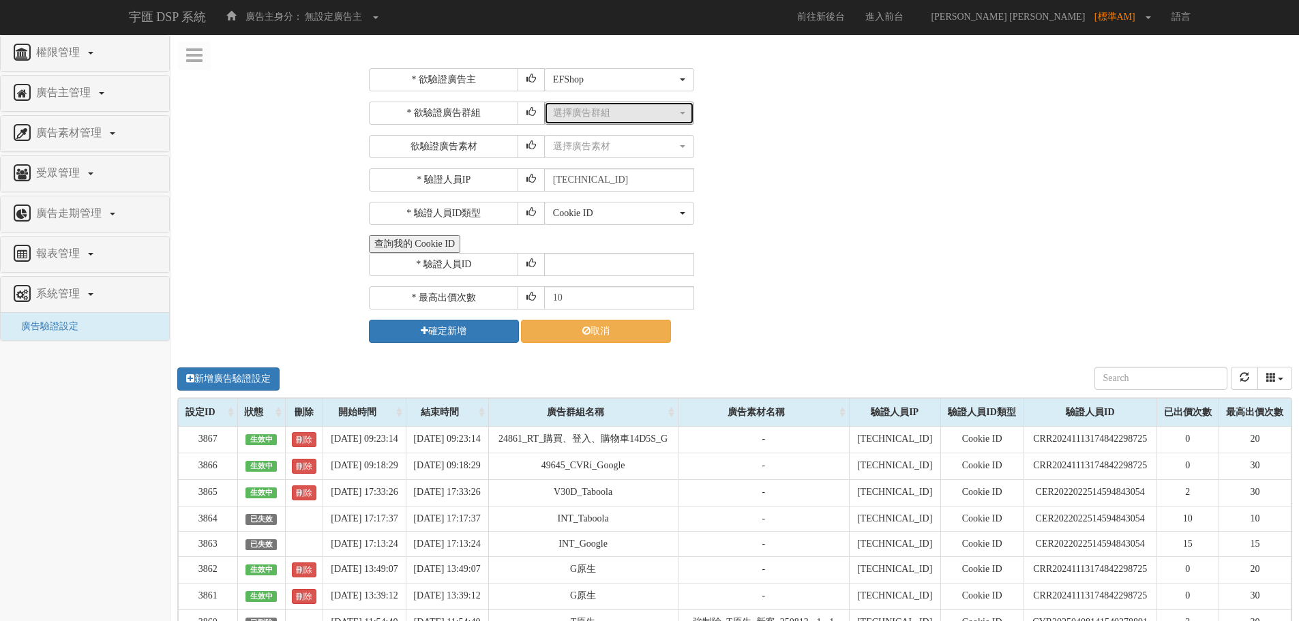
click at [626, 116] on div "選擇廣告群組" at bounding box center [615, 113] width 124 height 14
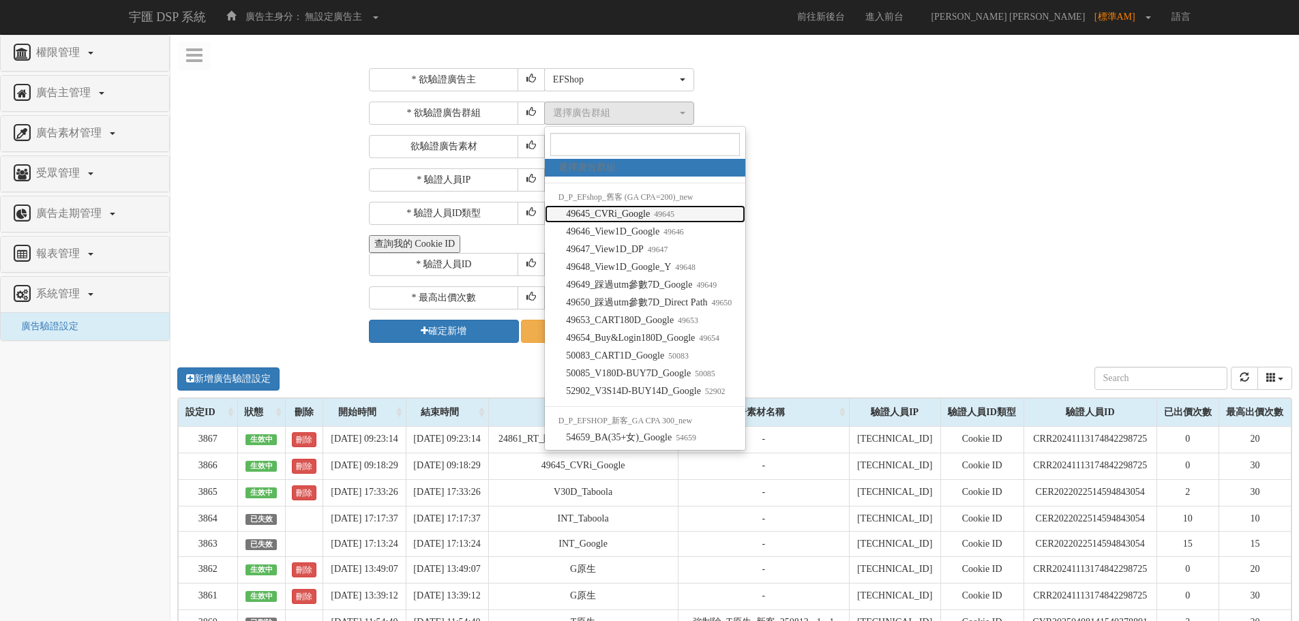
click at [613, 215] on span "49645_CVRi_Google 49645" at bounding box center [620, 214] width 108 height 14
select select "49645"
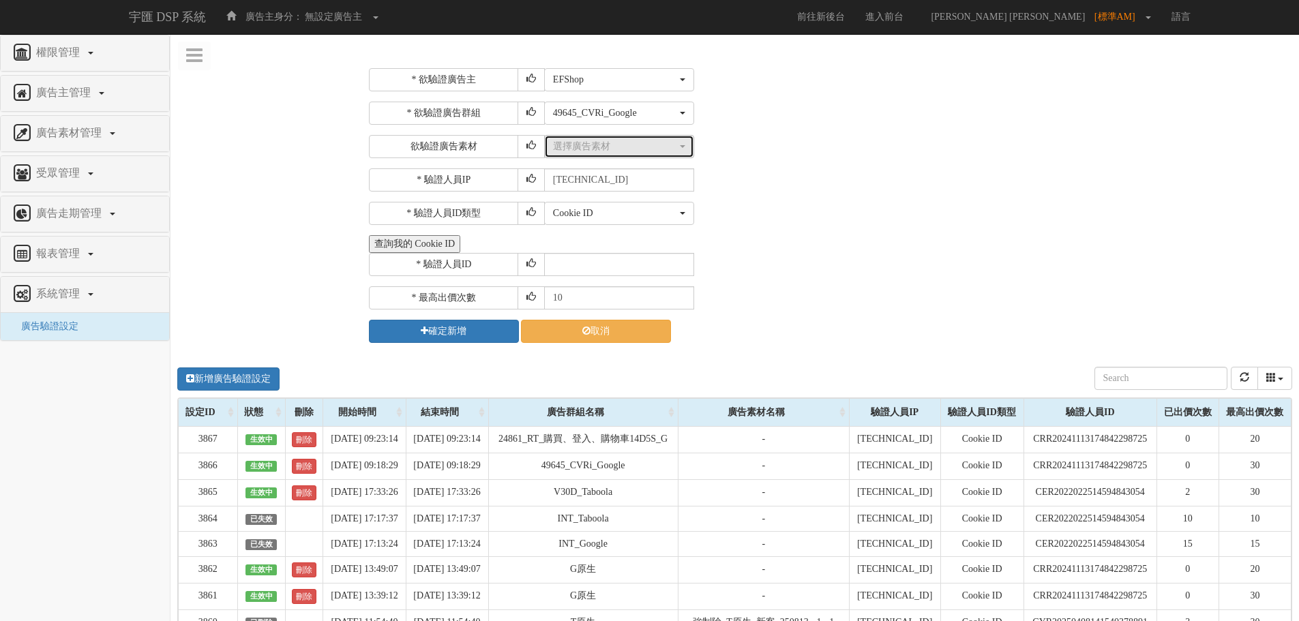
click at [618, 141] on div "選擇廣告素材" at bounding box center [615, 147] width 124 height 14
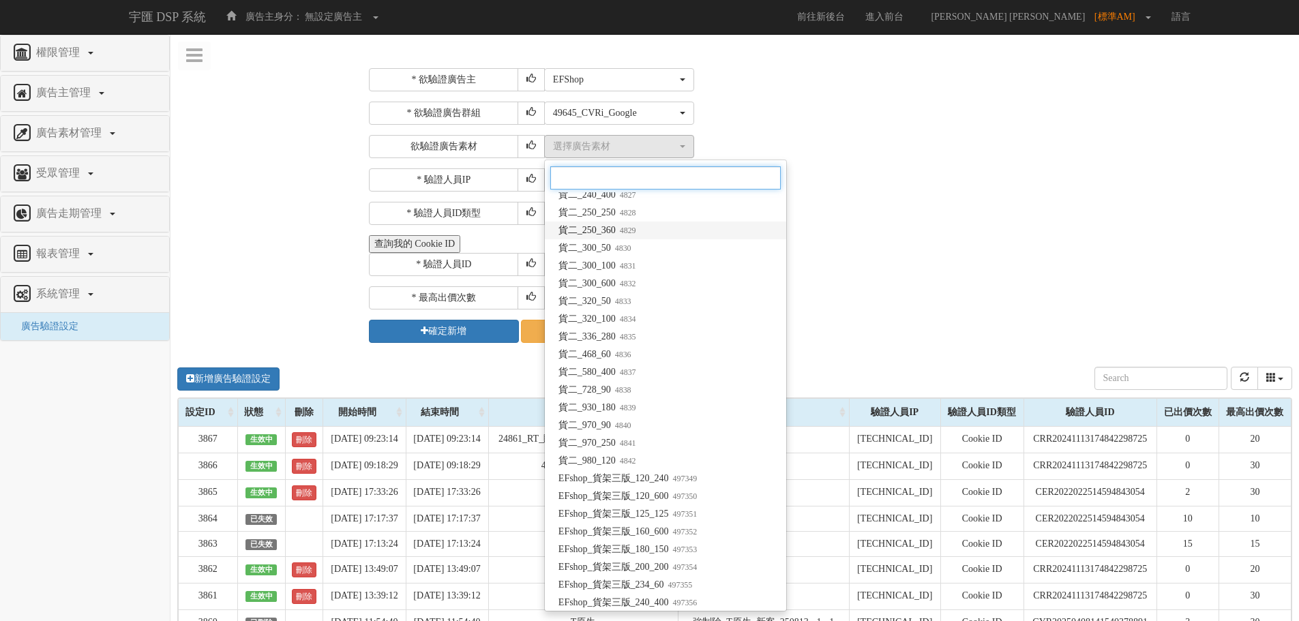
scroll to position [273, 0]
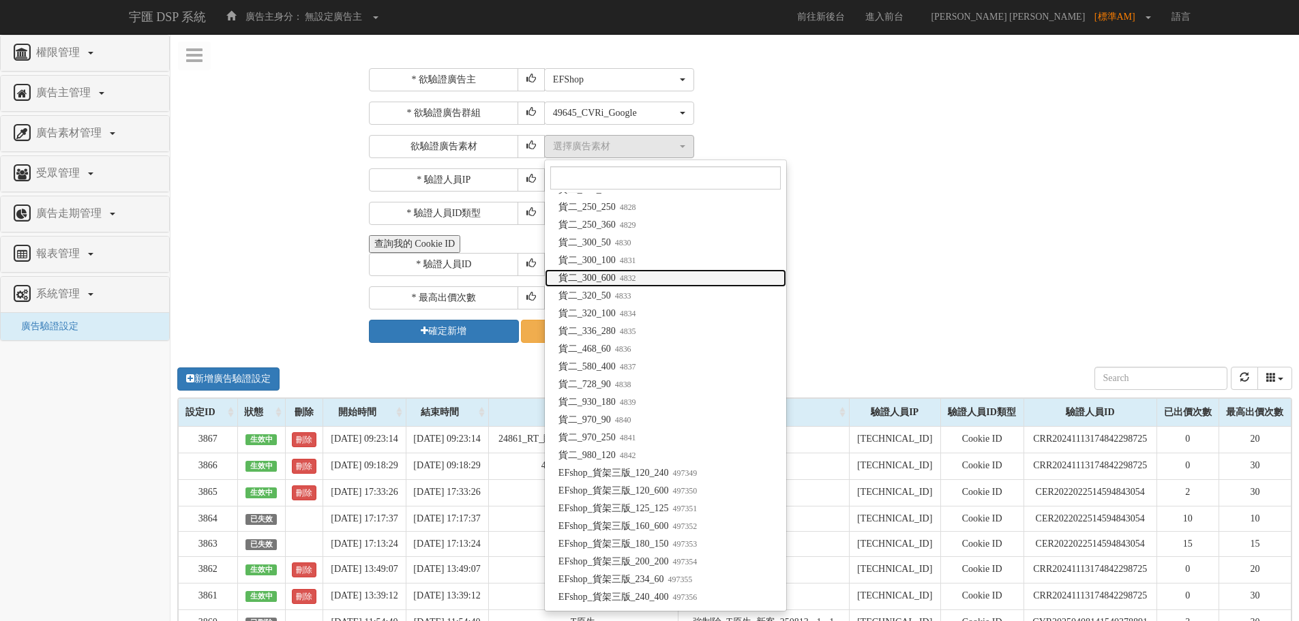
click at [625, 273] on small "4832" at bounding box center [626, 278] width 20 height 10
select select "4832"
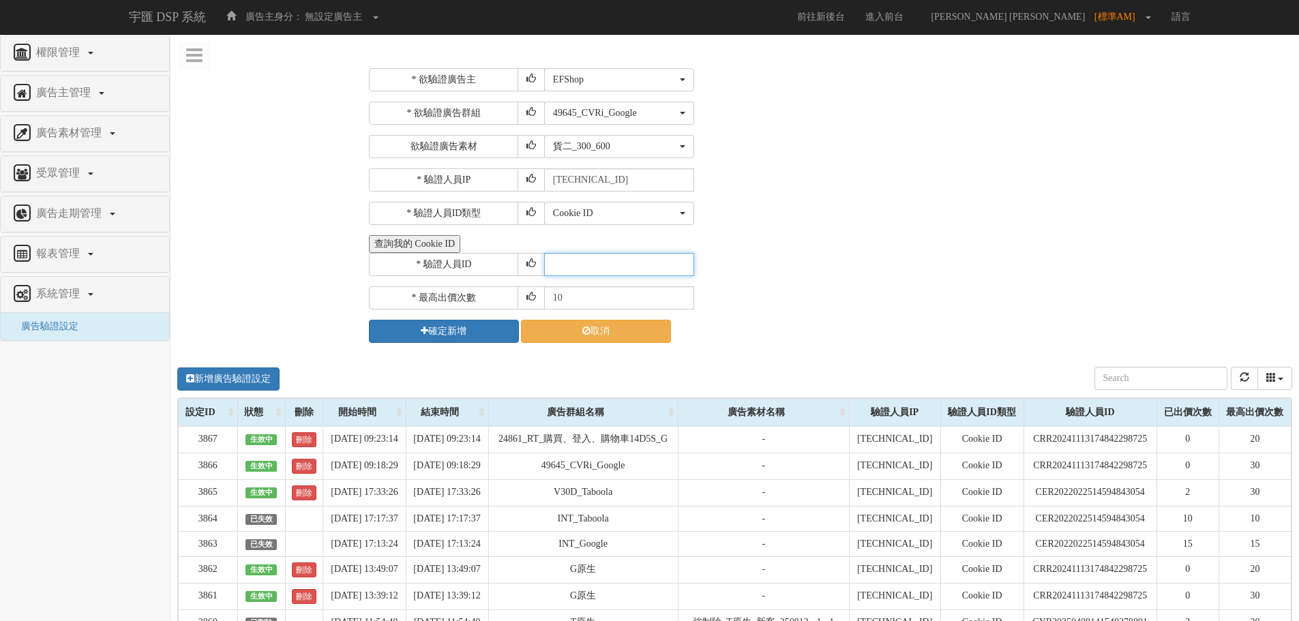
click at [560, 267] on input "text" at bounding box center [619, 264] width 150 height 23
type input "CRR20241113174842298725"
drag, startPoint x: 570, startPoint y: 299, endPoint x: 506, endPoint y: 296, distance: 64.2
click at [506, 296] on div "* 最高出價次數 10" at bounding box center [829, 297] width 920 height 23
type input "20"
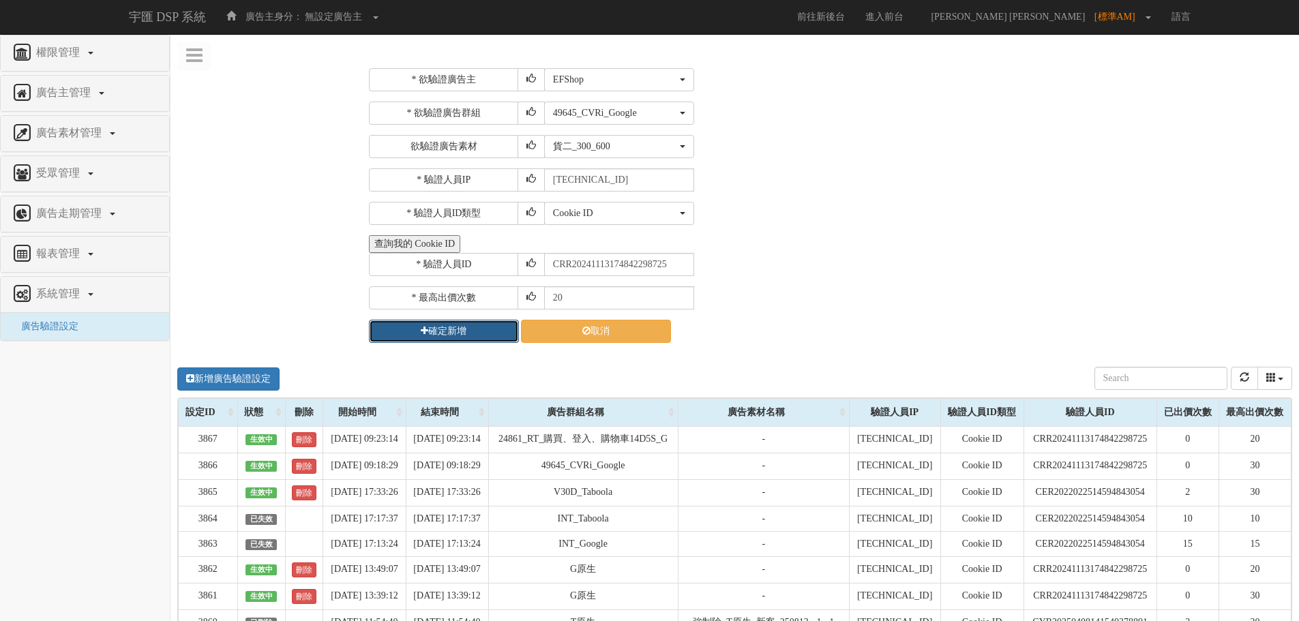
click at [447, 332] on button "確定新增" at bounding box center [444, 331] width 150 height 23
